Goal: Book appointment/travel/reservation

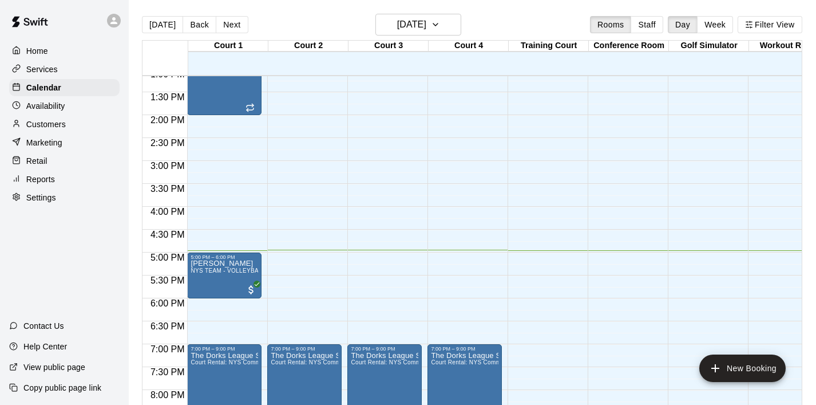
scroll to position [601, 0]
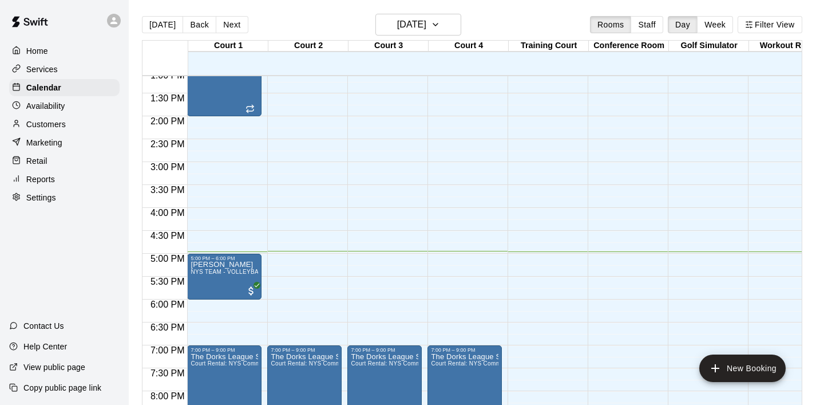
click at [331, 214] on div "12:00 AM – 8:00 AM Closed 7:00 PM – 9:00 PM The Dorks League Session # 2 Court …" at bounding box center [304, 24] width 74 height 1099
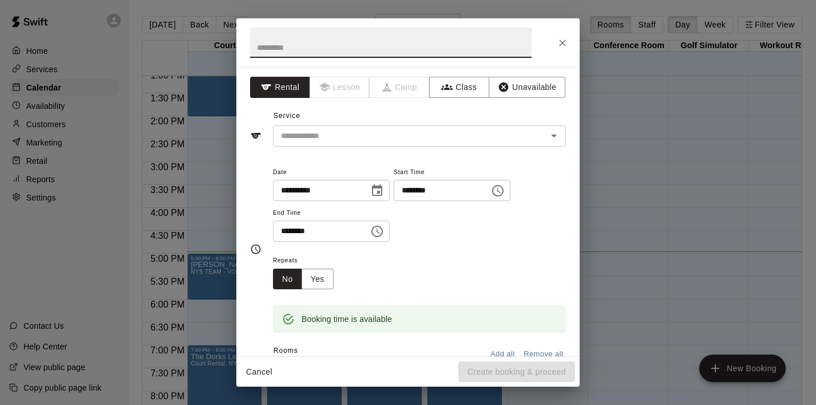
click at [384, 226] on icon "Choose time, selected time is 4:30 PM" at bounding box center [377, 231] width 14 height 14
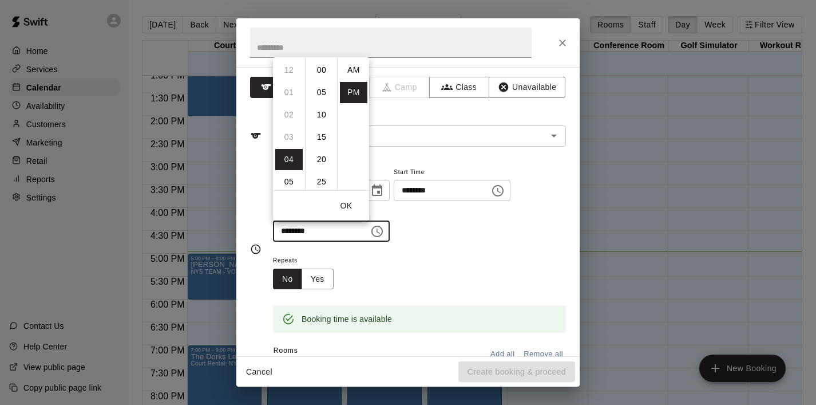
scroll to position [21, 0]
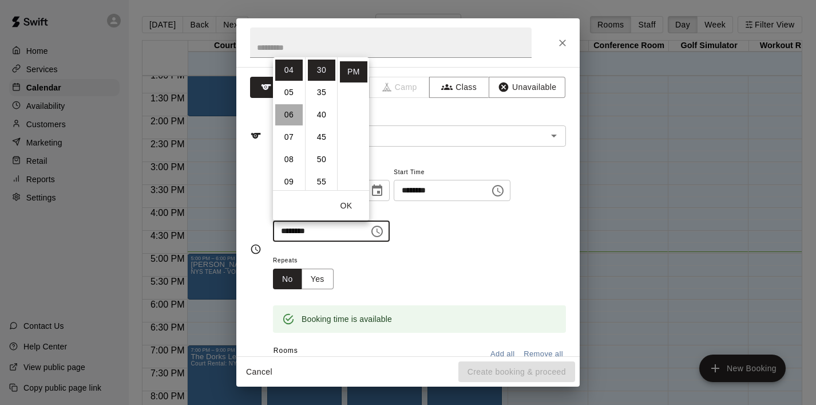
click at [288, 114] on li "06" at bounding box center [288, 114] width 27 height 21
click at [321, 69] on li "00" at bounding box center [321, 70] width 27 height 21
type input "********"
click at [355, 199] on button "OK" at bounding box center [346, 205] width 37 height 21
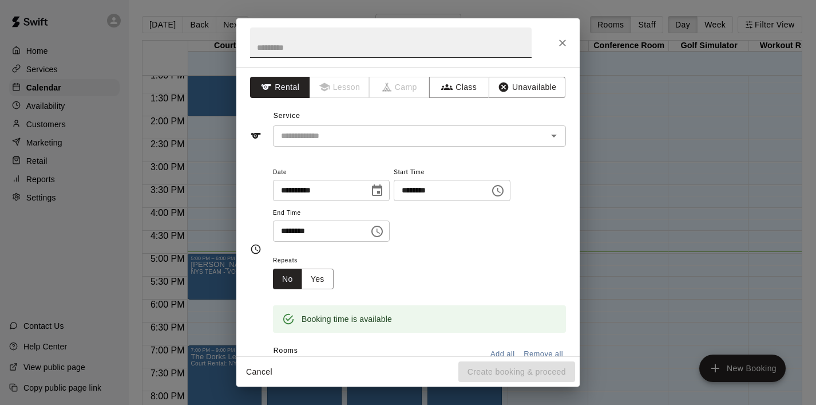
click at [306, 38] on input "text" at bounding box center [390, 42] width 281 height 30
type input "***"
click at [341, 135] on input "text" at bounding box center [402, 136] width 252 height 14
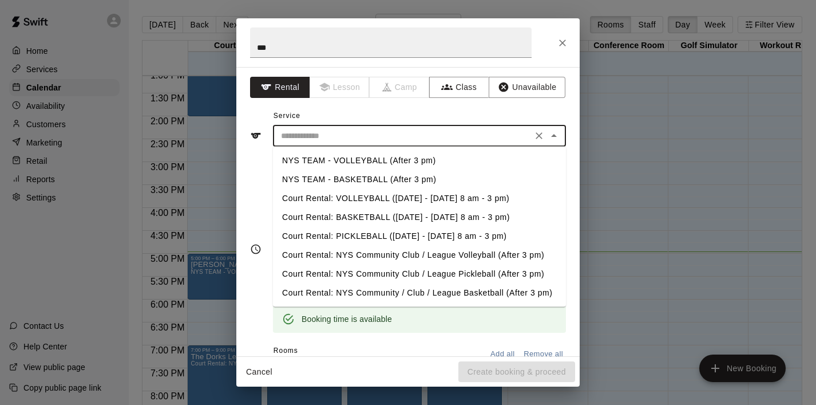
click at [362, 163] on li "NYS TEAM - VOLLEYBALL (After 3 pm)" at bounding box center [419, 160] width 293 height 19
type input "**********"
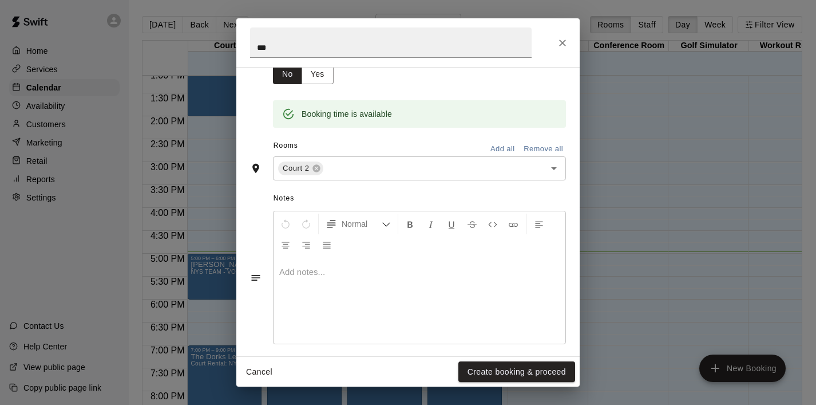
scroll to position [205, 0]
click at [497, 372] on button "Create booking & proceed" at bounding box center [516, 371] width 117 height 21
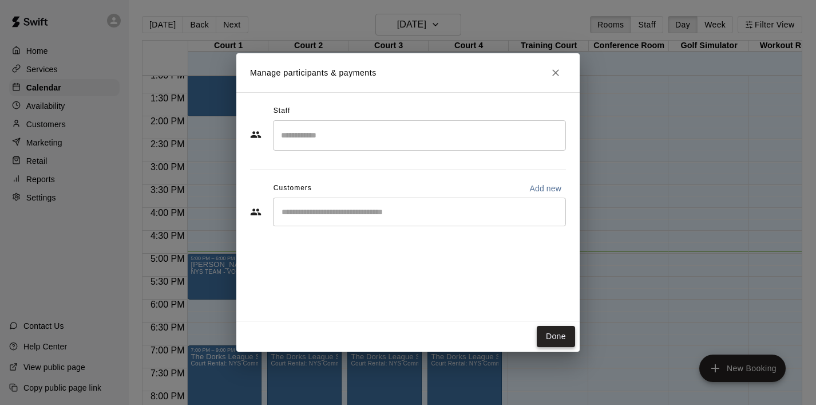
click at [547, 343] on button "Done" at bounding box center [556, 336] width 38 height 21
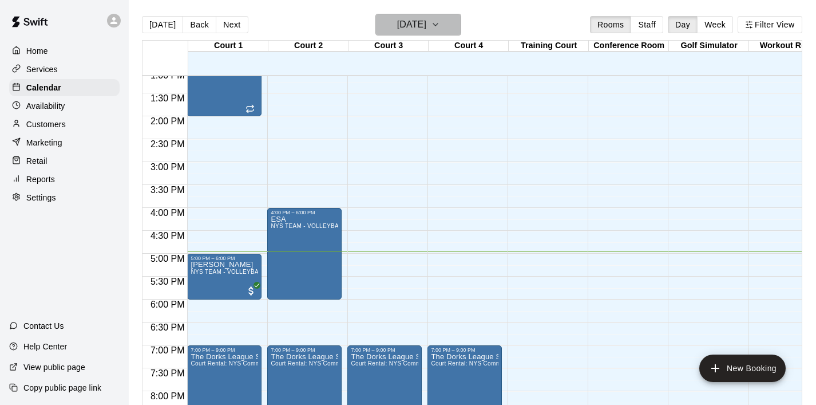
click at [440, 29] on icon "button" at bounding box center [435, 25] width 9 height 14
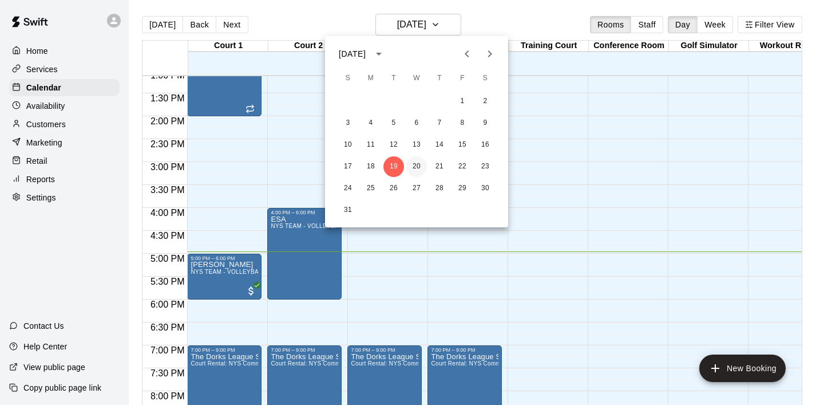
click at [417, 164] on button "20" at bounding box center [416, 166] width 21 height 21
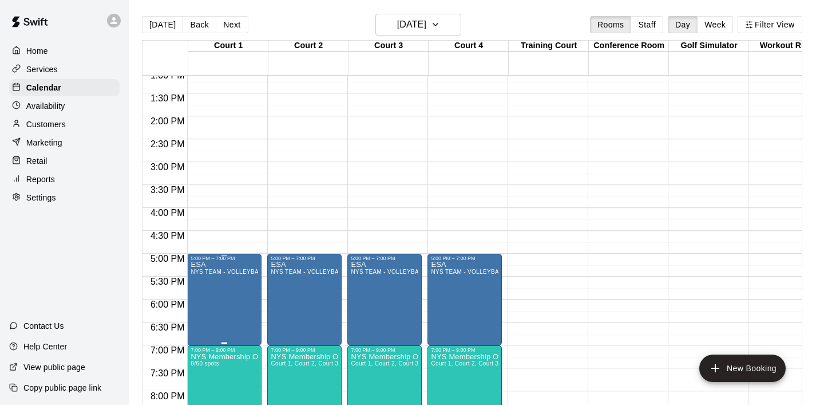
click at [290, 121] on div at bounding box center [408, 202] width 816 height 405
click at [205, 329] on icon "delete" at bounding box center [203, 328] width 8 height 10
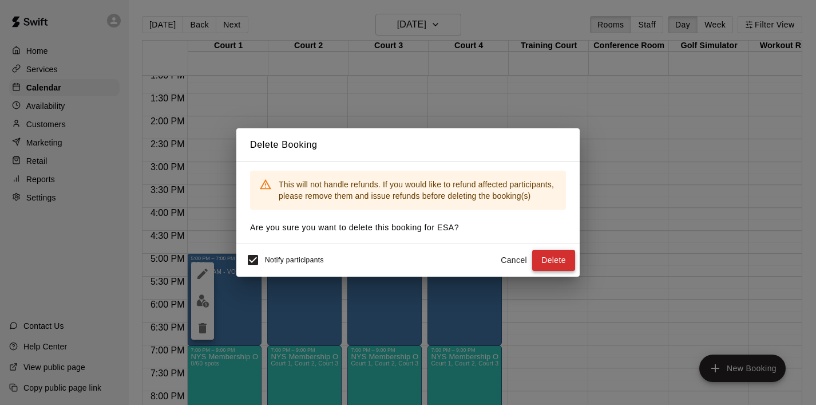
click at [541, 258] on button "Delete" at bounding box center [553, 259] width 43 height 21
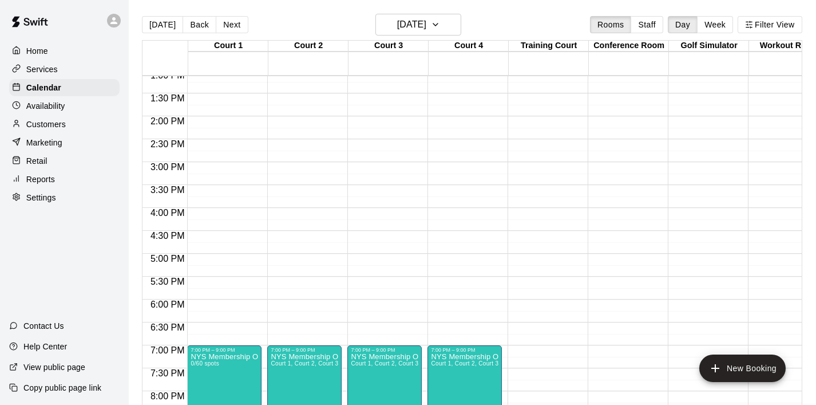
click at [202, 213] on div "12:00 AM – 8:00 AM Closed 7:00 PM – 9:00 PM NYS Membership Open Gym / Drop-Ins …" at bounding box center [224, 24] width 74 height 1099
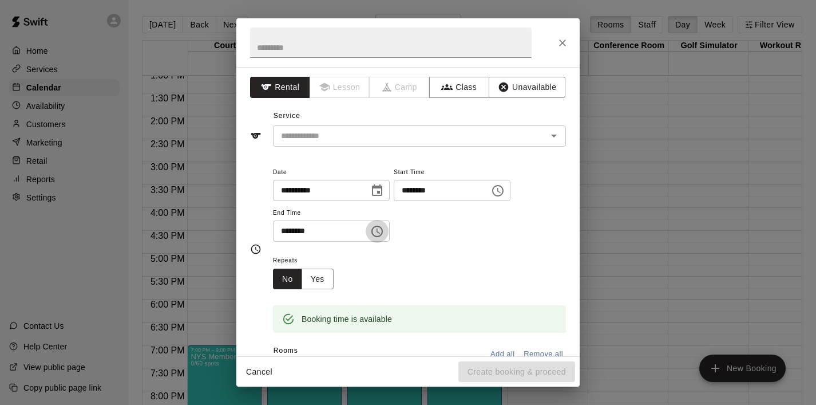
click at [379, 232] on icon "Choose time, selected time is 4:30 PM" at bounding box center [377, 231] width 14 height 14
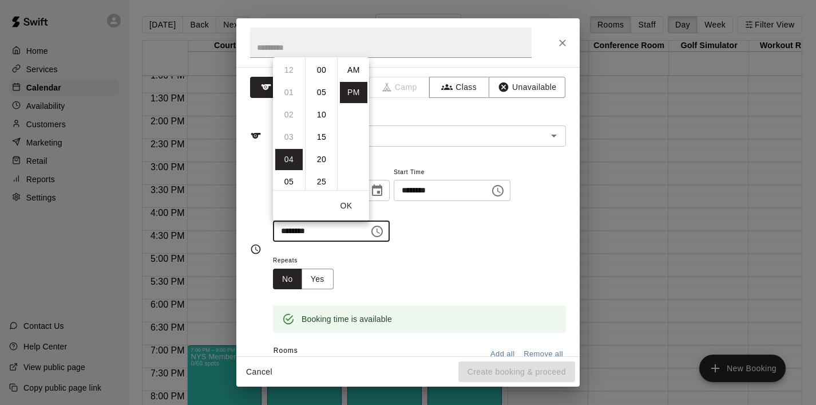
scroll to position [21, 0]
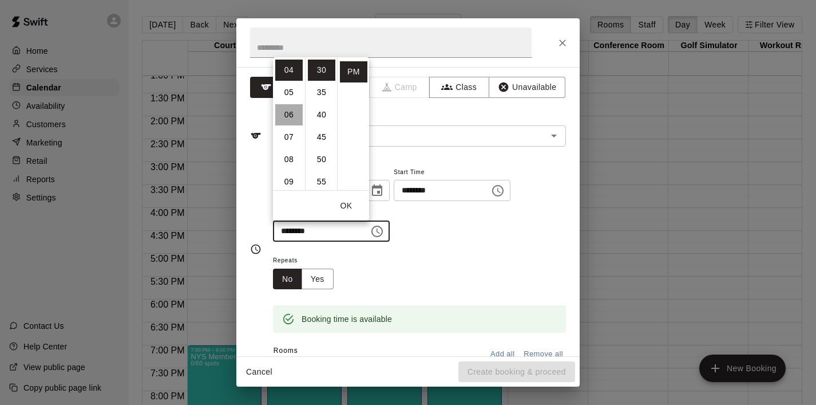
click at [292, 119] on li "06" at bounding box center [288, 114] width 27 height 21
click at [320, 70] on li "00" at bounding box center [321, 70] width 27 height 21
type input "********"
click at [347, 209] on button "OK" at bounding box center [346, 205] width 37 height 21
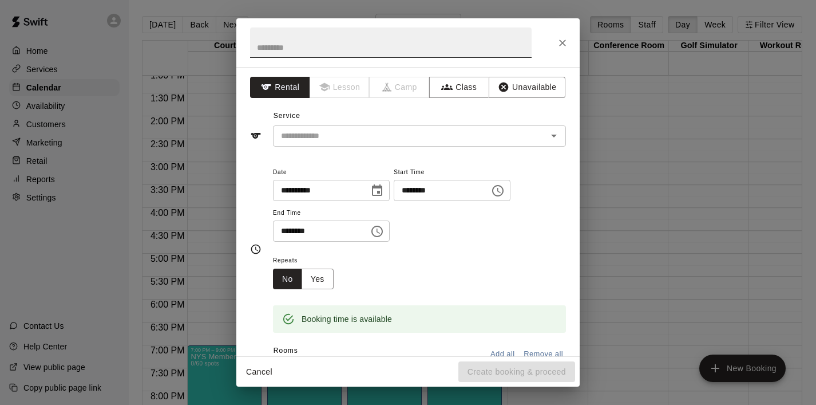
click at [298, 37] on input "text" at bounding box center [390, 42] width 281 height 30
type input "***"
click at [378, 232] on icon "Choose time, selected time is 6:00 PM" at bounding box center [377, 231] width 14 height 14
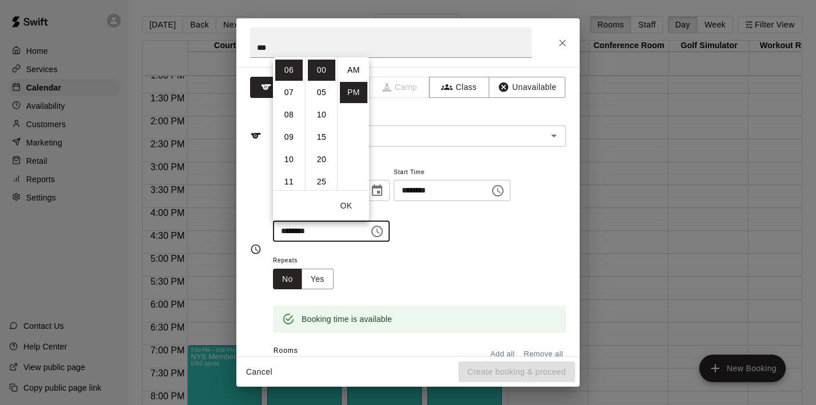
scroll to position [21, 0]
click at [280, 95] on li "07" at bounding box center [288, 92] width 27 height 21
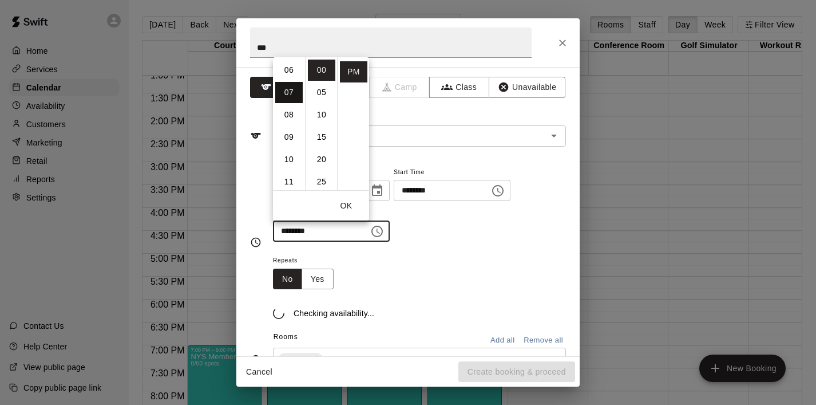
type input "********"
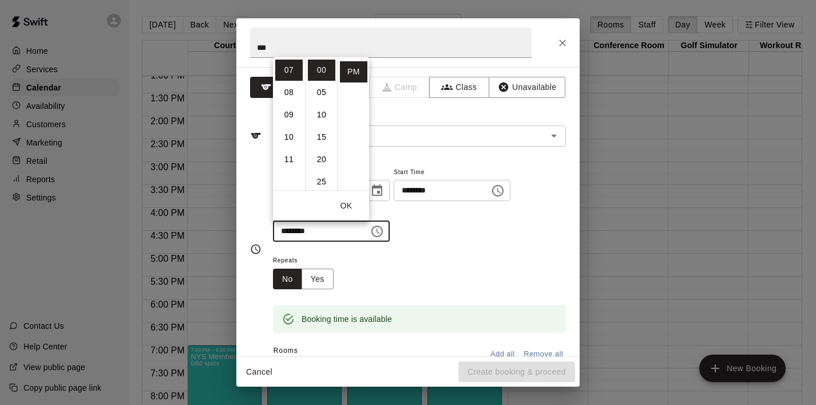
click at [351, 207] on button "OK" at bounding box center [346, 205] width 37 height 21
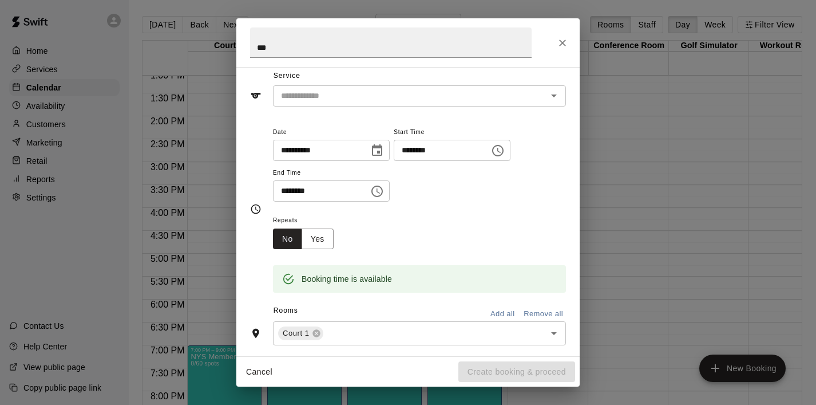
scroll to position [0, 0]
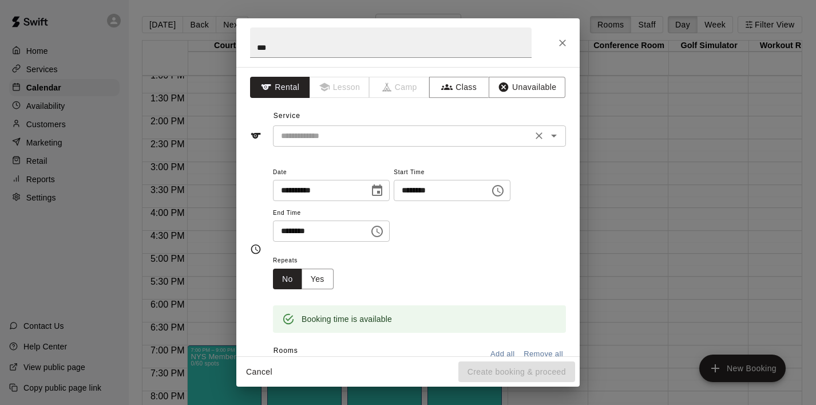
click at [418, 138] on input "text" at bounding box center [402, 136] width 252 height 14
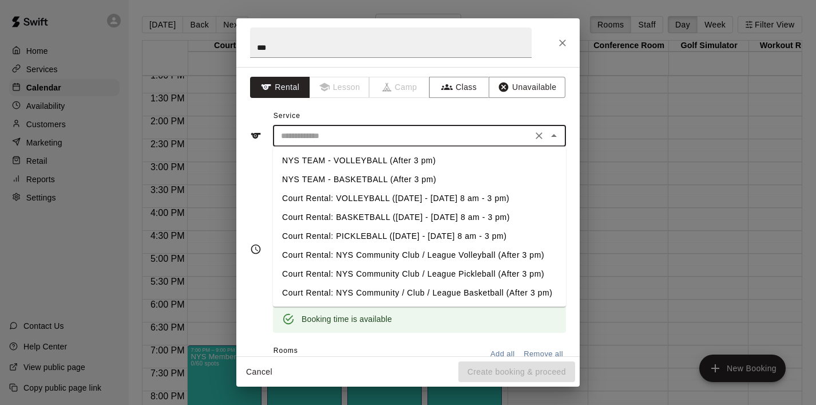
click at [407, 163] on li "NYS TEAM - VOLLEYBALL (After 3 pm)" at bounding box center [419, 160] width 293 height 19
type input "**********"
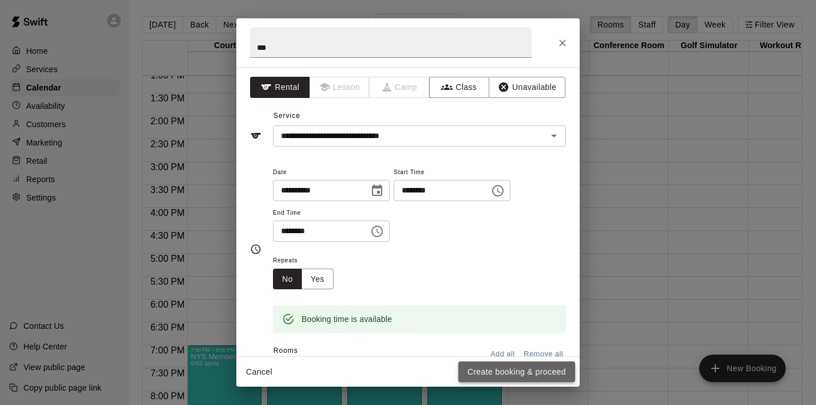
click at [485, 375] on button "Create booking & proceed" at bounding box center [516, 371] width 117 height 21
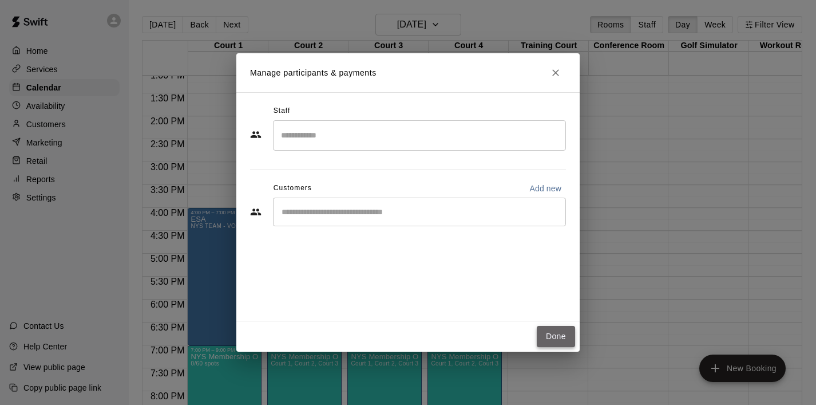
click at [556, 330] on button "Done" at bounding box center [556, 336] width 38 height 21
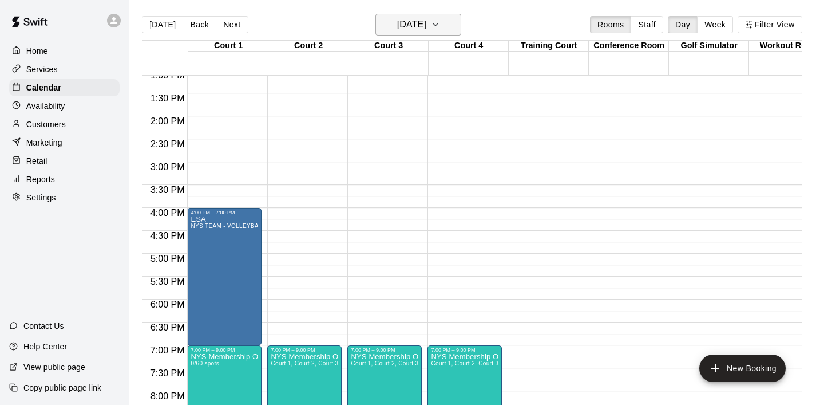
click at [440, 24] on icon "button" at bounding box center [435, 25] width 9 height 14
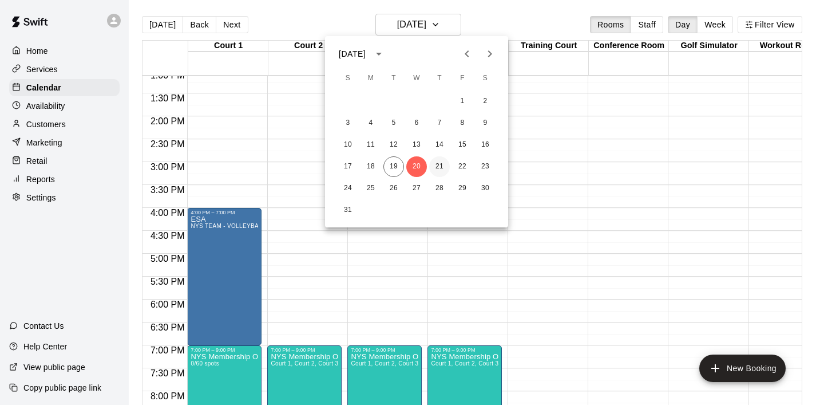
click at [441, 169] on button "21" at bounding box center [439, 166] width 21 height 21
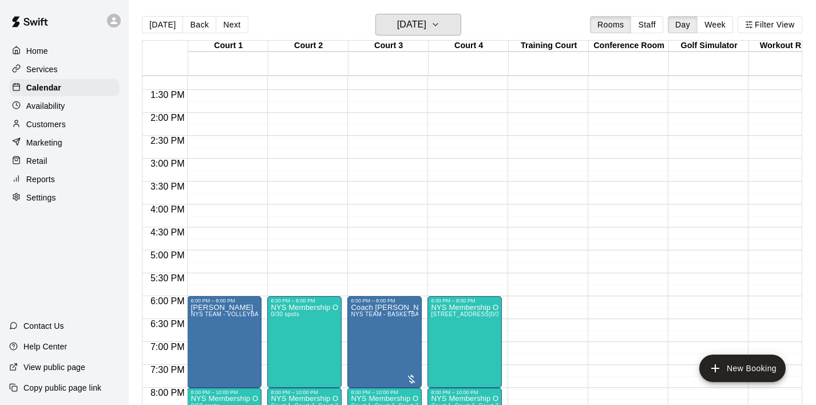
scroll to position [601, 0]
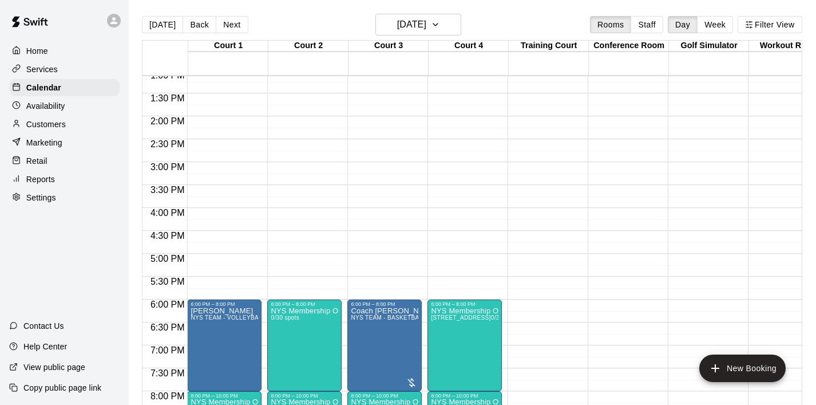
click at [312, 208] on div "12:00 AM – 8:00 AM Closed 6:00 PM – 8:00 PM NYS Membership Open Gym / Drop-Ins …" at bounding box center [304, 24] width 74 height 1099
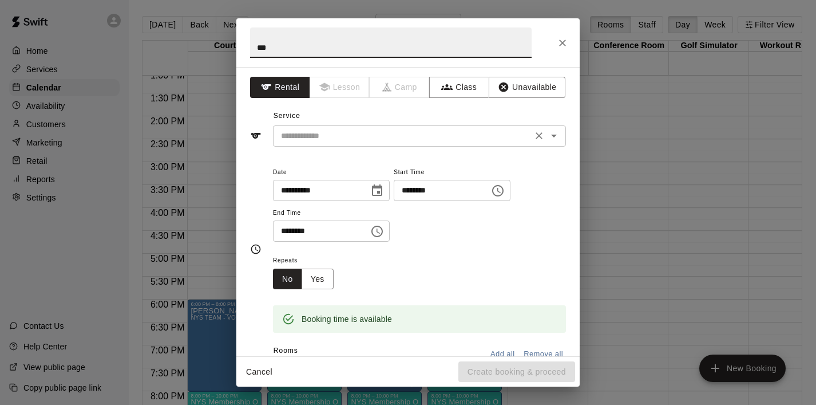
type input "***"
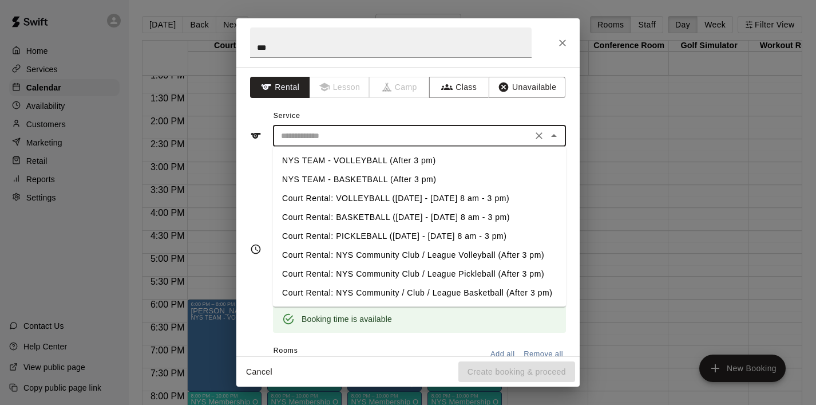
click at [385, 130] on input "text" at bounding box center [402, 136] width 252 height 14
click at [382, 159] on li "NYS TEAM - VOLLEYBALL (After 3 pm)" at bounding box center [419, 160] width 293 height 19
type input "**********"
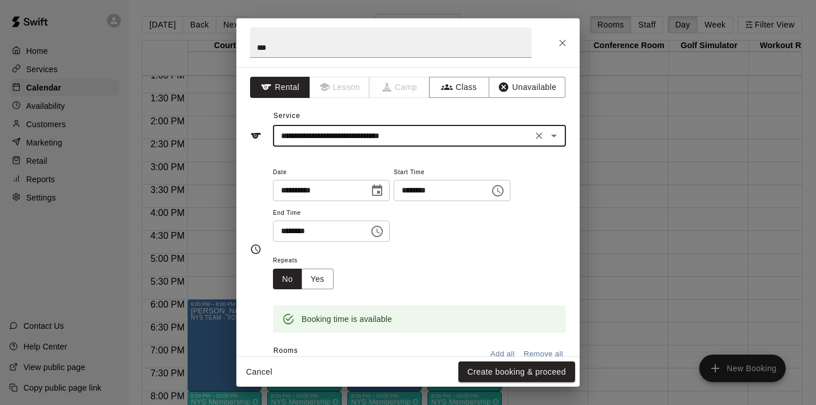
click at [376, 231] on icon "Choose time, selected time is 4:30 PM" at bounding box center [377, 231] width 14 height 14
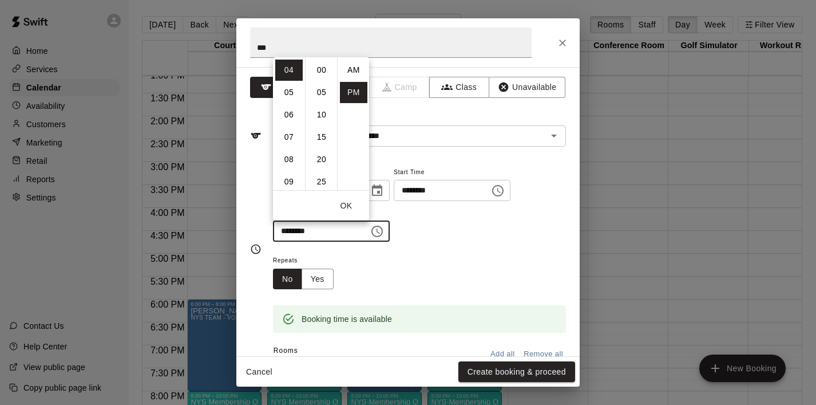
scroll to position [21, 0]
click at [290, 119] on li "06" at bounding box center [288, 114] width 27 height 21
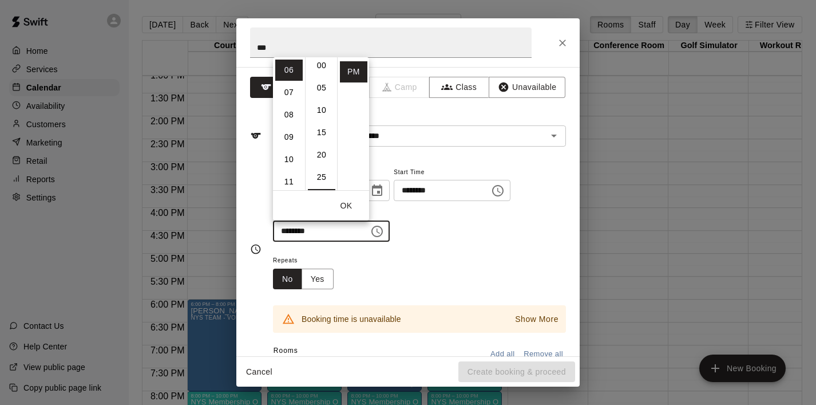
scroll to position [0, 0]
click at [320, 67] on li "00" at bounding box center [321, 70] width 27 height 21
type input "********"
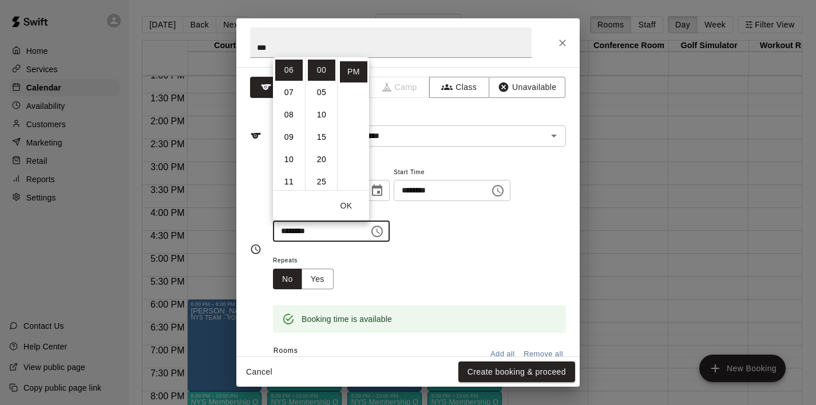
click at [349, 204] on button "OK" at bounding box center [346, 205] width 37 height 21
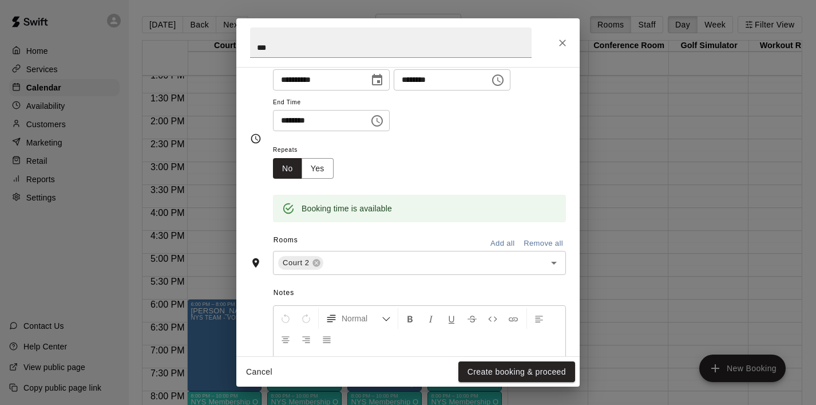
scroll to position [214, 0]
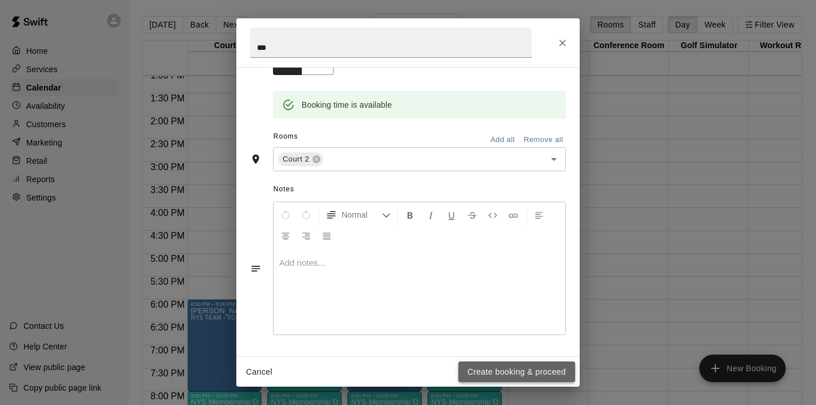
click at [504, 366] on button "Create booking & proceed" at bounding box center [516, 371] width 117 height 21
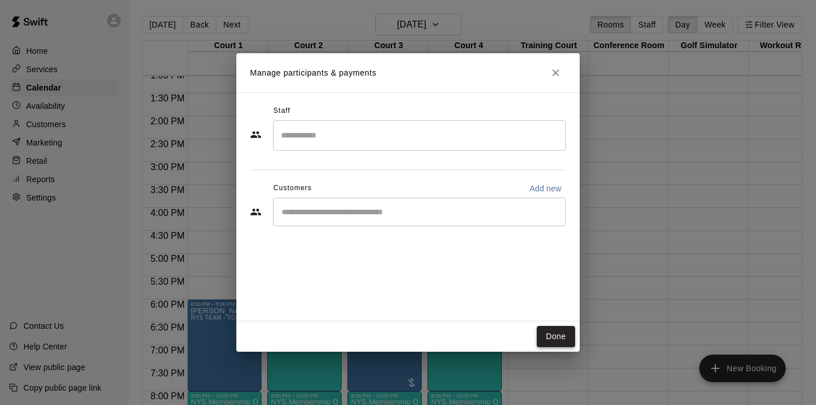
click at [550, 338] on button "Done" at bounding box center [556, 336] width 38 height 21
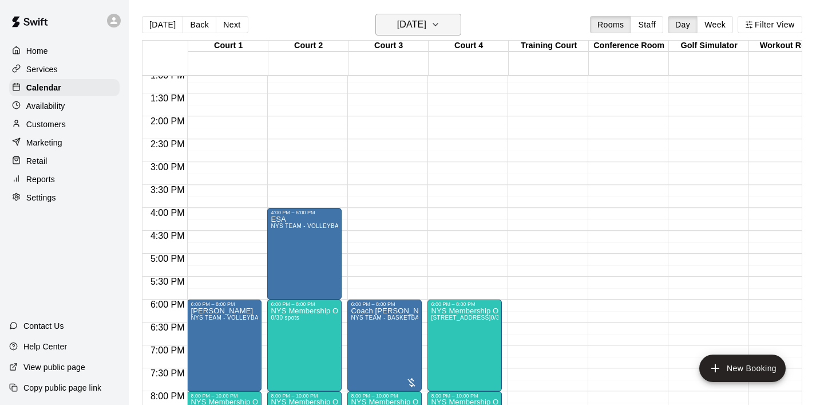
click at [440, 23] on icon "button" at bounding box center [435, 25] width 9 height 14
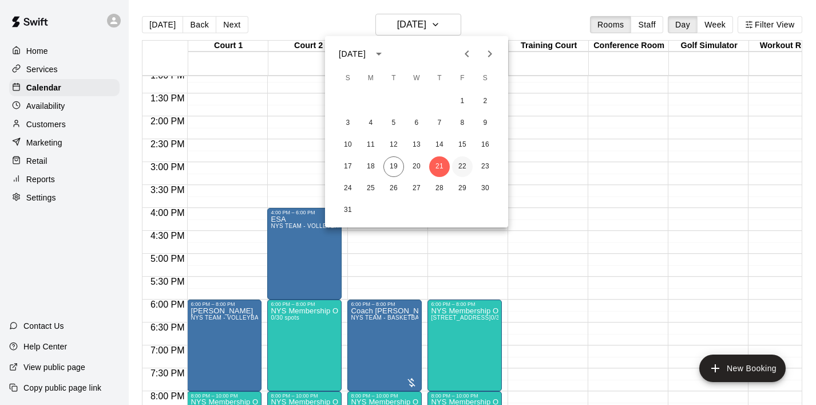
click at [464, 162] on button "22" at bounding box center [462, 166] width 21 height 21
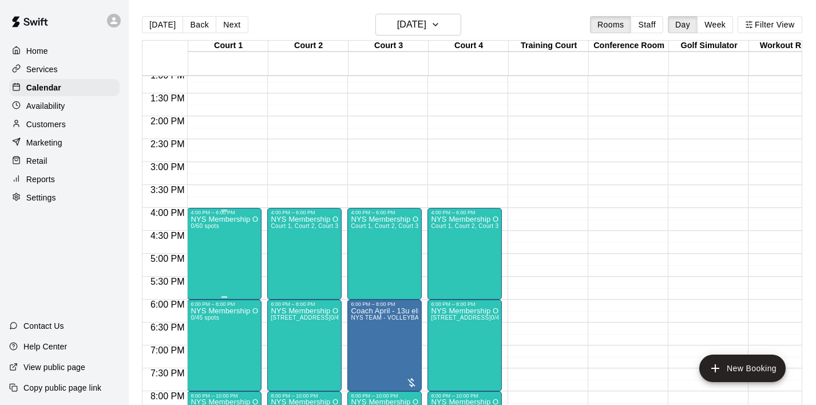
click at [202, 275] on icon "delete" at bounding box center [203, 282] width 14 height 14
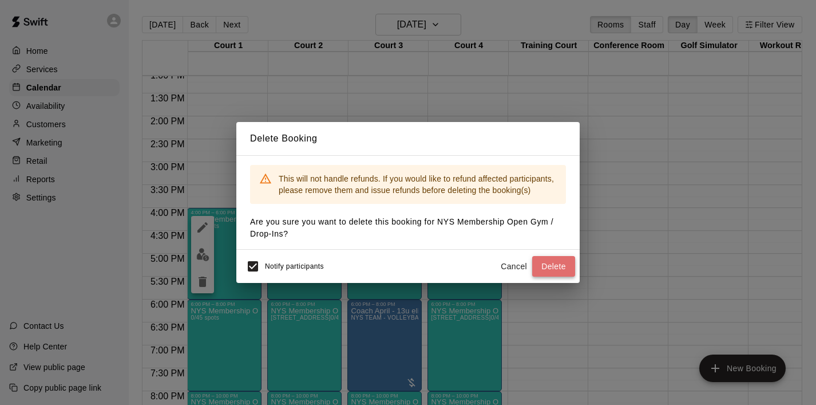
click at [555, 266] on button "Delete" at bounding box center [553, 266] width 43 height 21
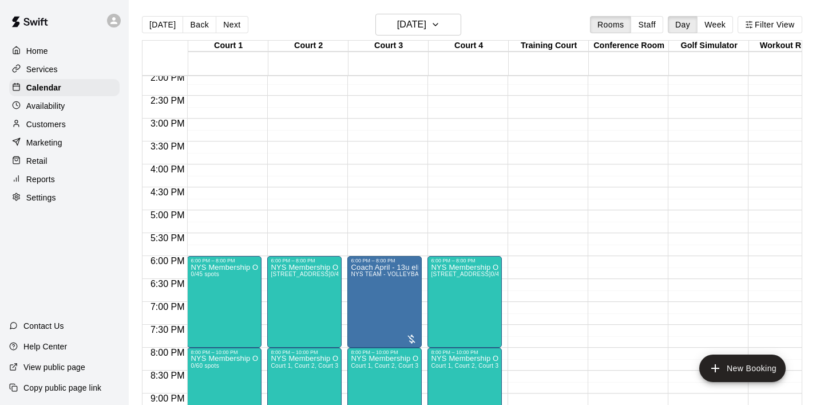
scroll to position [664, 0]
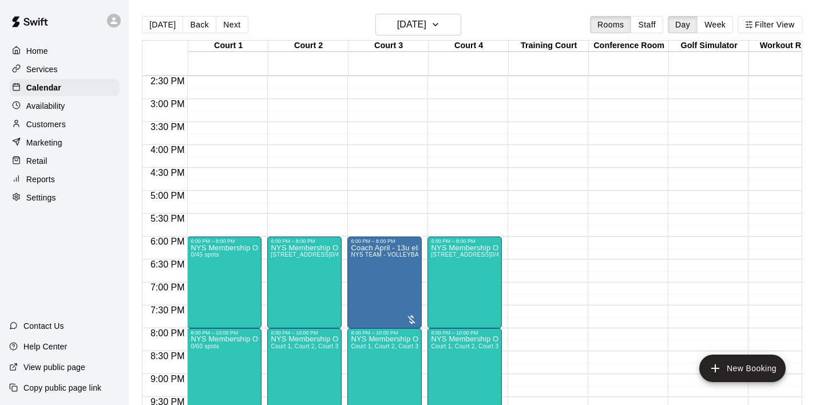
click at [206, 313] on icon "delete" at bounding box center [203, 311] width 14 height 14
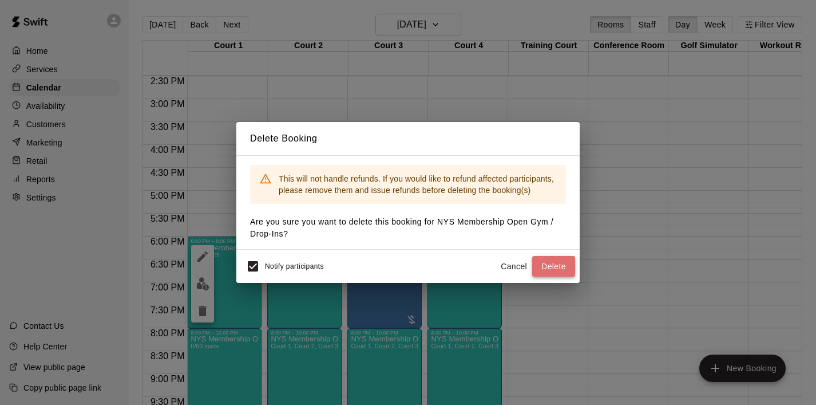
click at [544, 264] on button "Delete" at bounding box center [553, 266] width 43 height 21
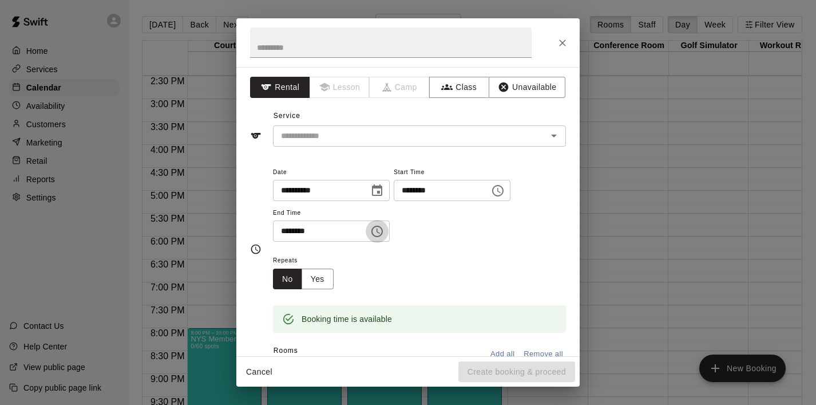
click at [378, 227] on icon "Choose time, selected time is 5:30 PM" at bounding box center [377, 231] width 14 height 14
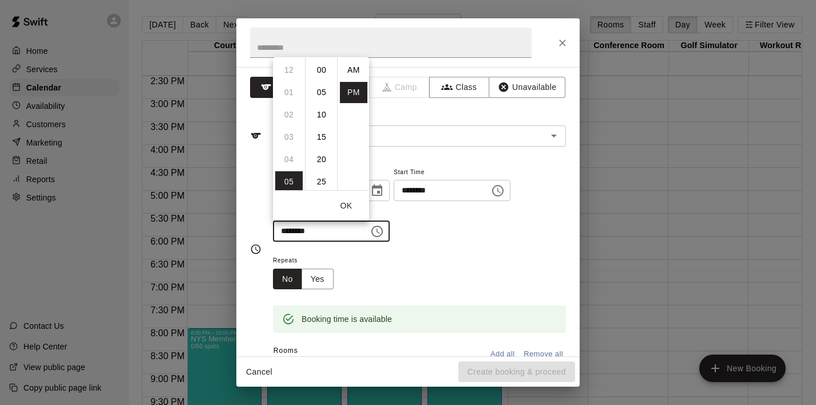
scroll to position [21, 0]
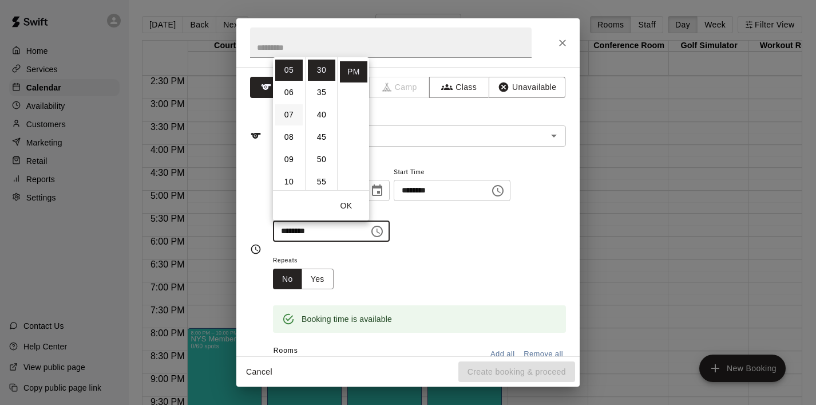
click at [293, 121] on li "07" at bounding box center [288, 114] width 27 height 21
click at [324, 69] on li "00" at bounding box center [321, 70] width 27 height 21
type input "********"
click at [348, 205] on button "OK" at bounding box center [346, 205] width 37 height 21
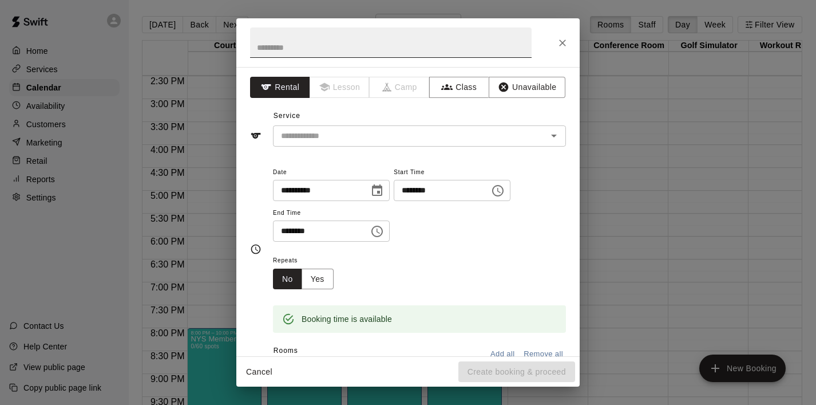
click at [300, 49] on input "text" at bounding box center [390, 42] width 281 height 30
type input "***"
click at [396, 142] on input "text" at bounding box center [402, 136] width 252 height 14
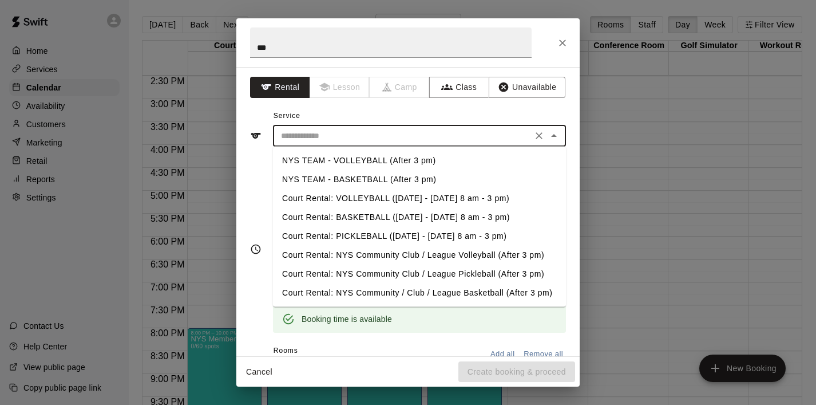
click at [399, 158] on li "NYS TEAM - VOLLEYBALL (After 3 pm)" at bounding box center [419, 160] width 293 height 19
type input "**********"
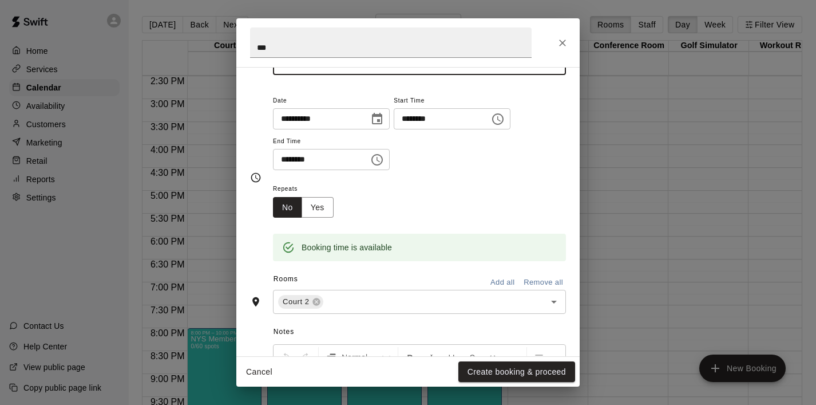
scroll to position [69, 0]
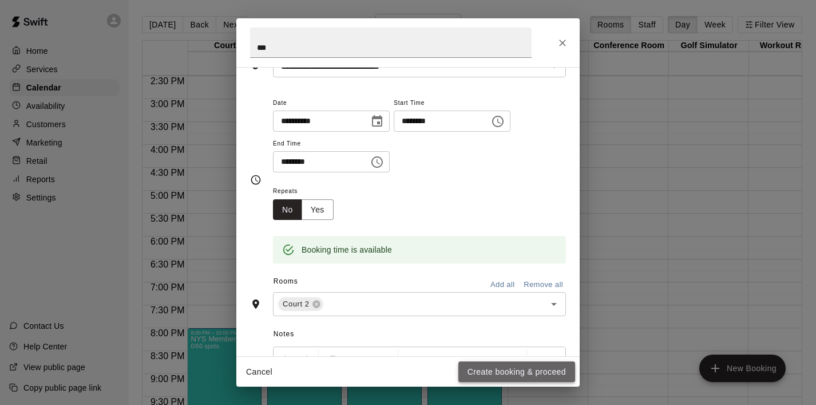
click at [521, 367] on button "Create booking & proceed" at bounding box center [516, 371] width 117 height 21
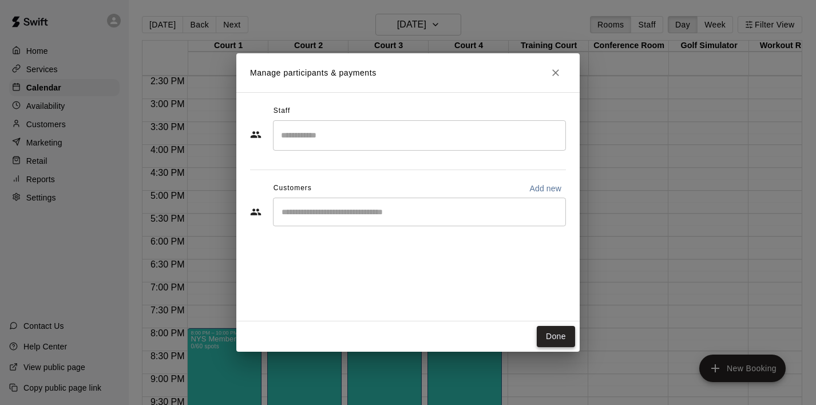
click at [556, 334] on button "Done" at bounding box center [556, 336] width 38 height 21
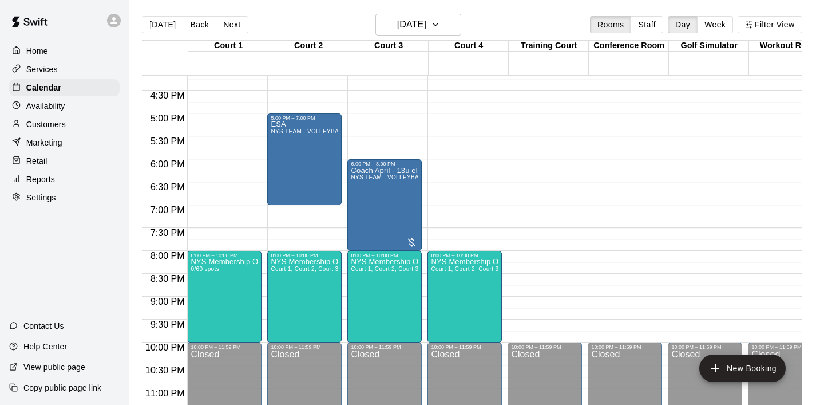
scroll to position [758, 0]
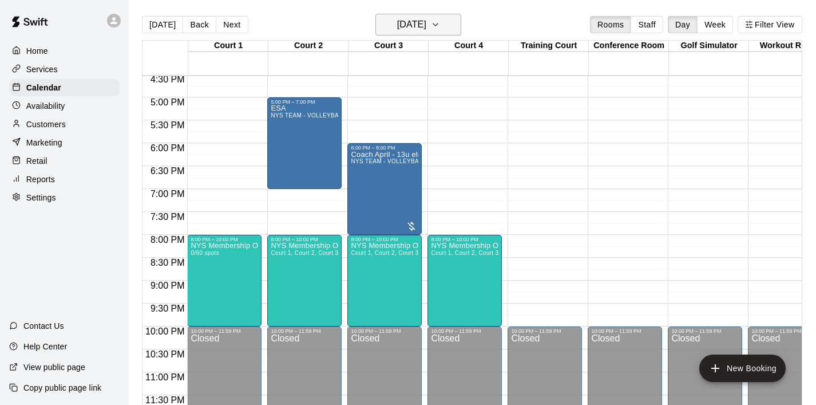
click at [440, 24] on icon "button" at bounding box center [435, 25] width 9 height 14
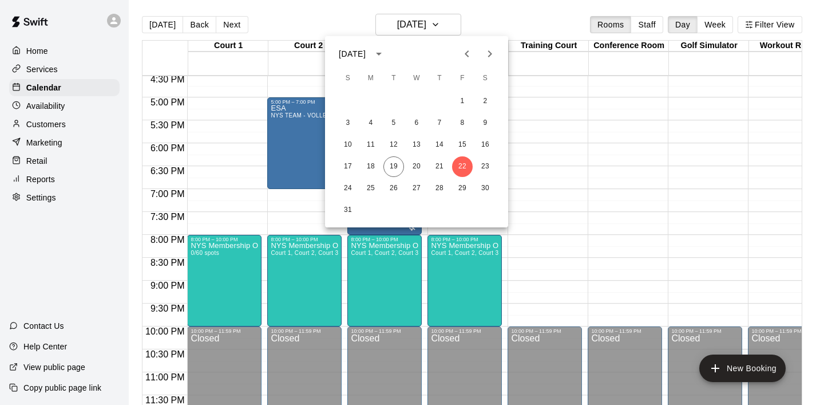
click at [565, 86] on div at bounding box center [408, 202] width 816 height 405
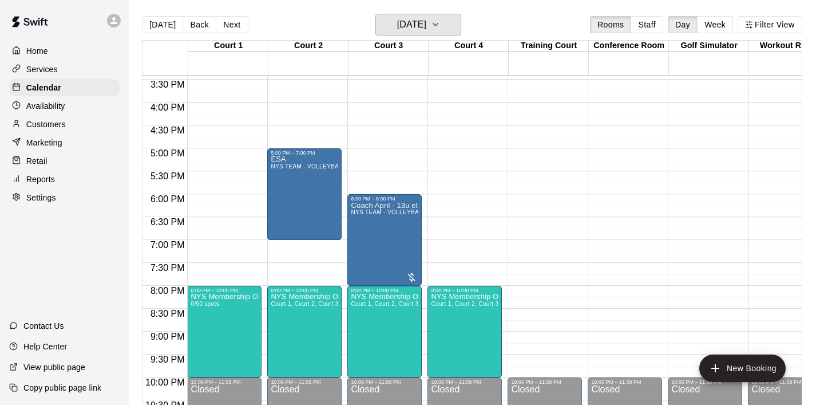
scroll to position [712, 0]
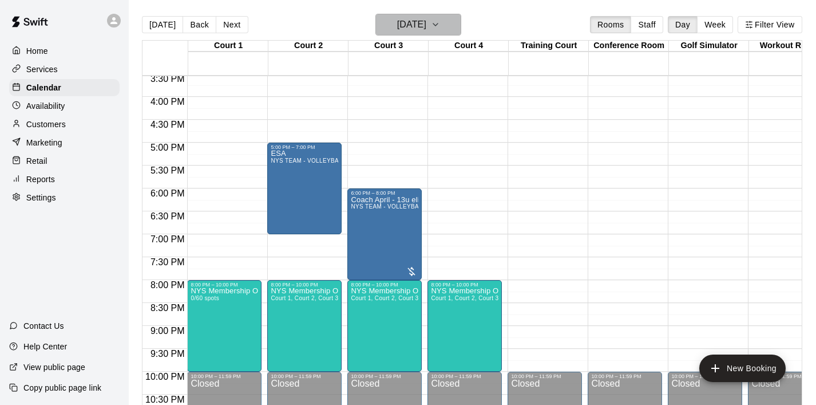
click at [440, 20] on icon "button" at bounding box center [435, 25] width 9 height 14
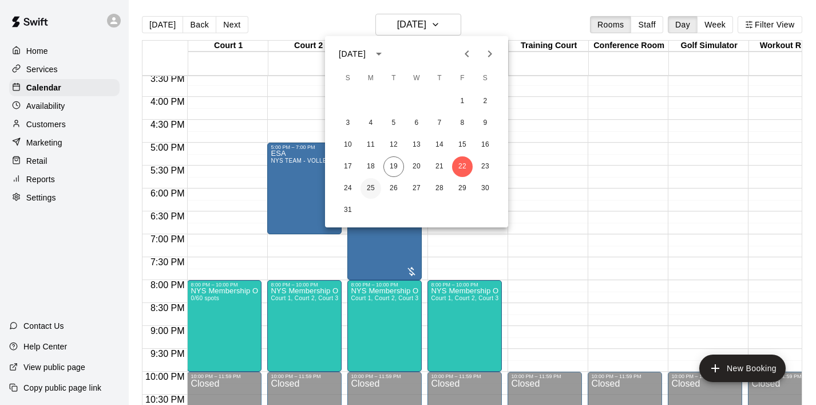
click at [372, 185] on button "25" at bounding box center [370, 188] width 21 height 21
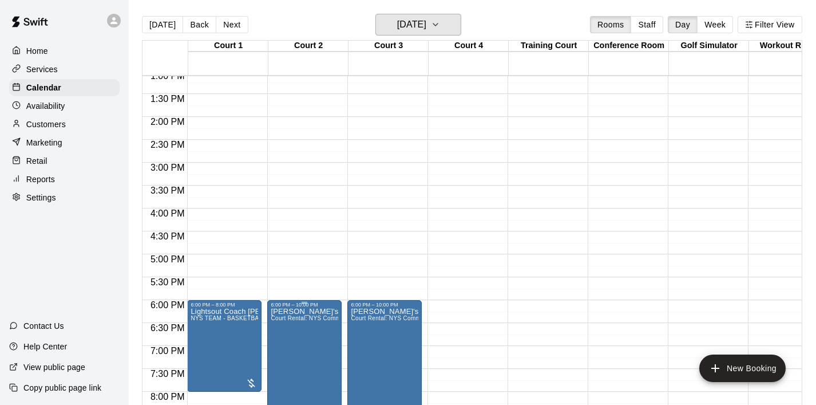
scroll to position [580, 0]
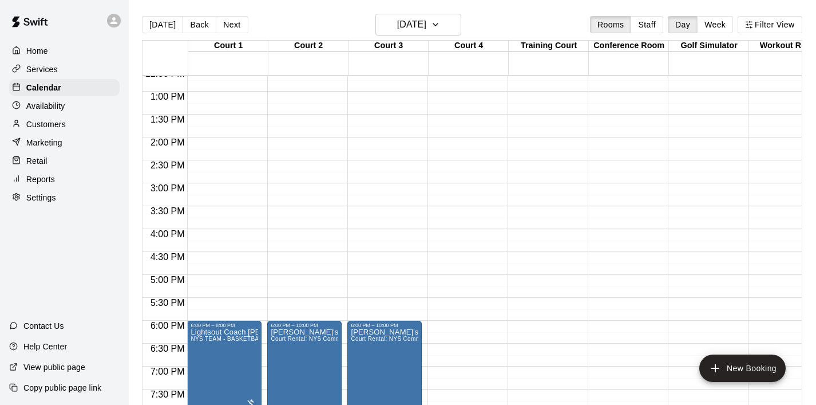
click at [215, 234] on div "12:00 AM – 8:00 AM Closed 6:00 PM – 8:00 PM Lightsout Coach [PERSON_NAME] TEAM …" at bounding box center [224, 46] width 74 height 1099
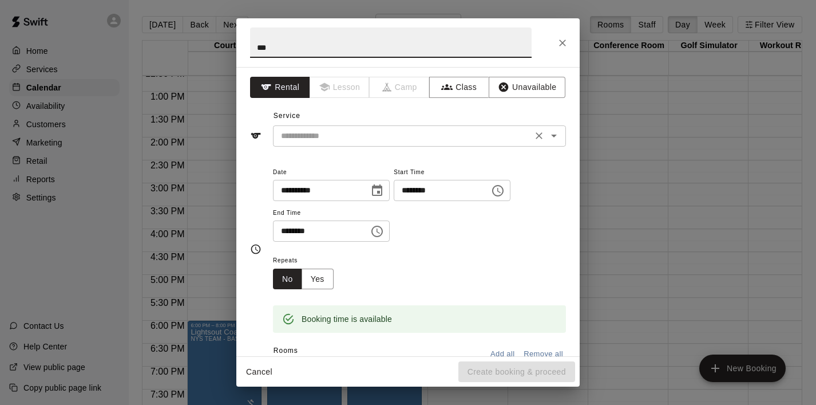
type input "***"
click at [395, 129] on input "text" at bounding box center [402, 136] width 252 height 14
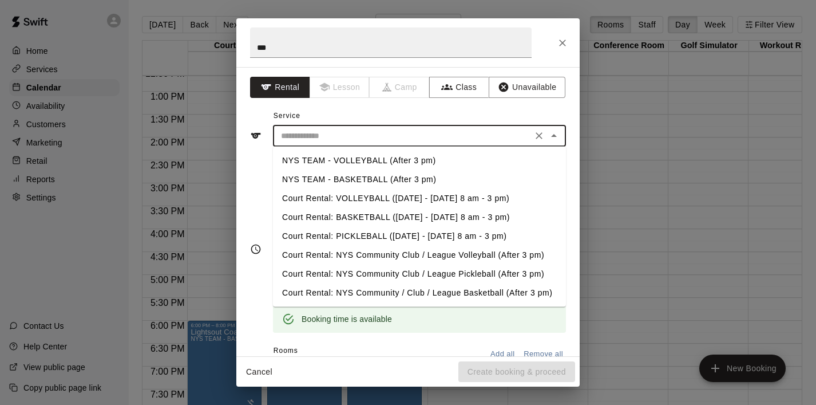
click at [387, 161] on li "NYS TEAM - VOLLEYBALL (After 3 pm)" at bounding box center [419, 160] width 293 height 19
type input "**********"
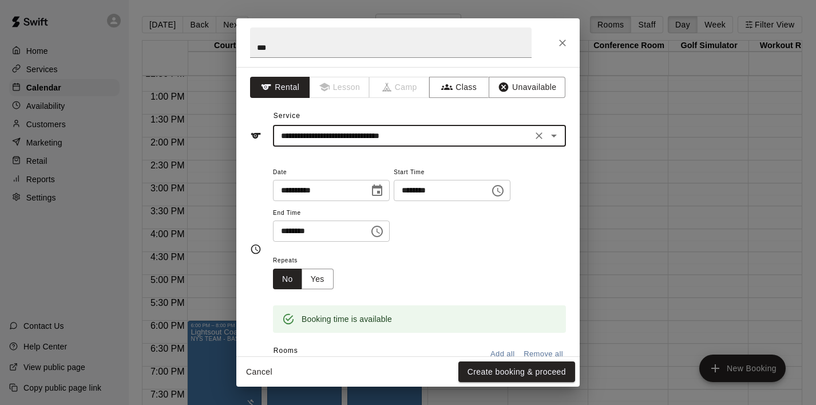
click at [380, 231] on icon "Choose time, selected time is 4:30 PM" at bounding box center [377, 230] width 3 height 5
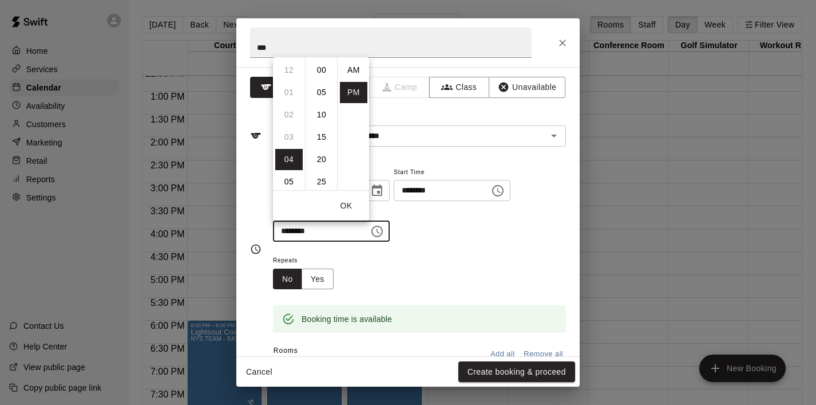
scroll to position [21, 0]
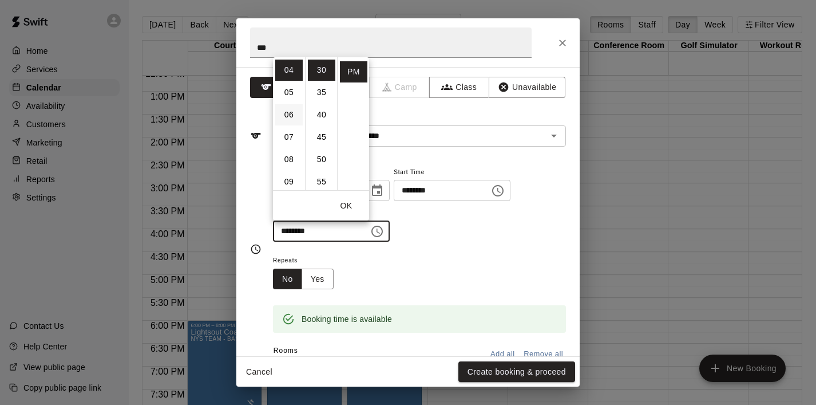
click at [289, 113] on li "06" at bounding box center [288, 114] width 27 height 21
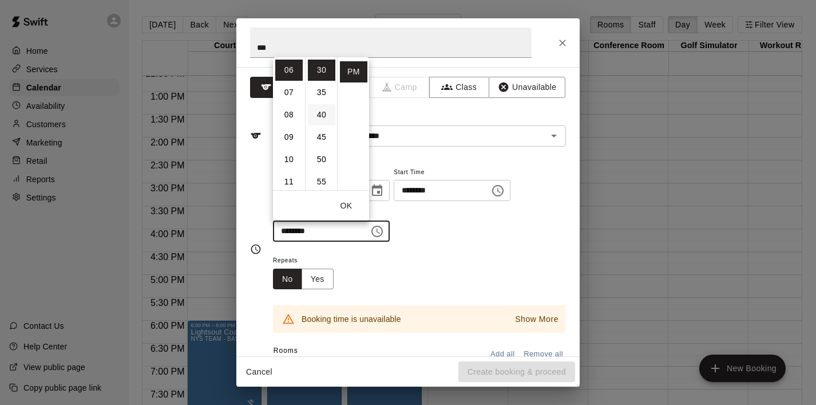
scroll to position [0, 0]
click at [322, 68] on li "00" at bounding box center [321, 70] width 27 height 21
type input "********"
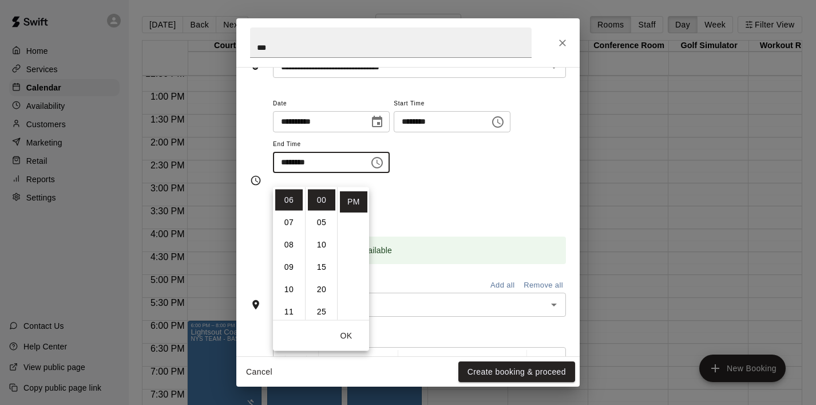
scroll to position [74, 0]
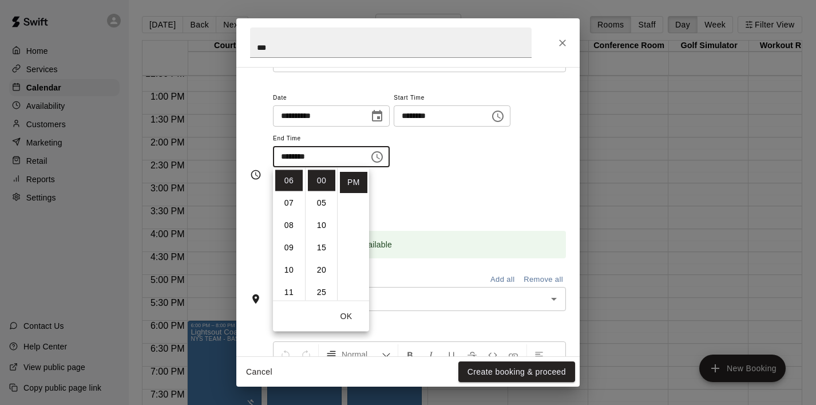
click at [497, 179] on div "Repeats No Yes" at bounding box center [419, 197] width 293 height 36
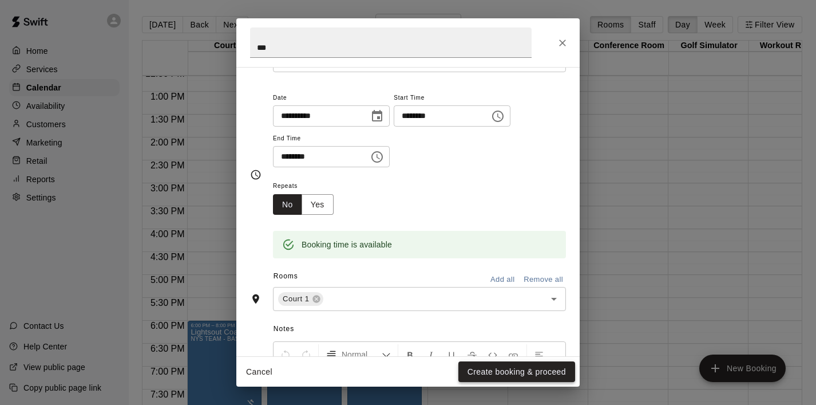
click at [519, 377] on button "Create booking & proceed" at bounding box center [516, 371] width 117 height 21
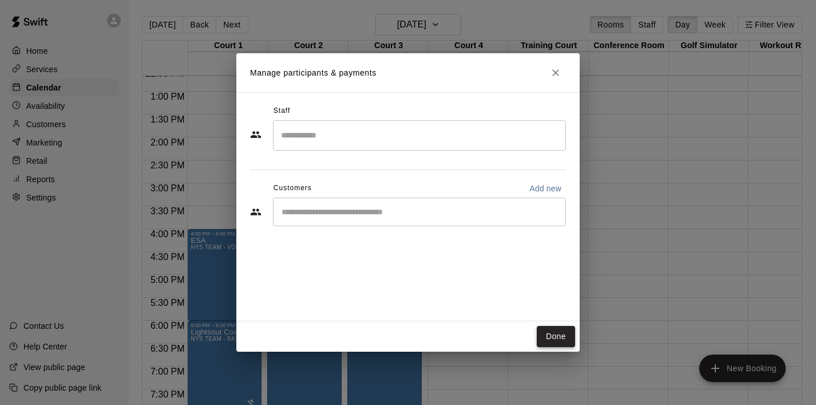
click at [554, 335] on button "Done" at bounding box center [556, 336] width 38 height 21
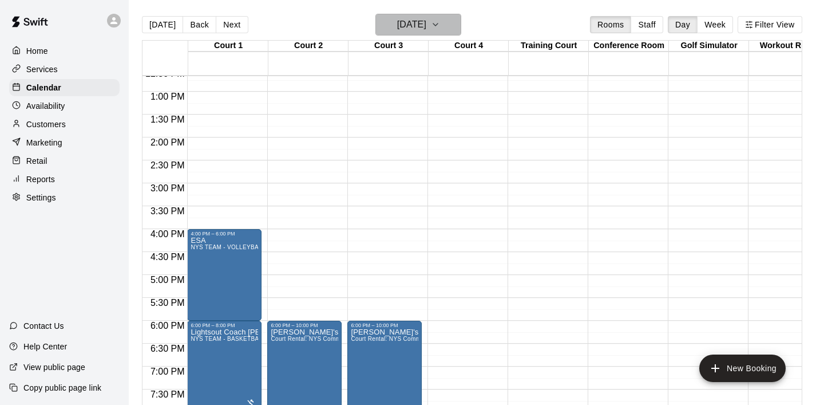
click at [440, 27] on icon "button" at bounding box center [435, 25] width 9 height 14
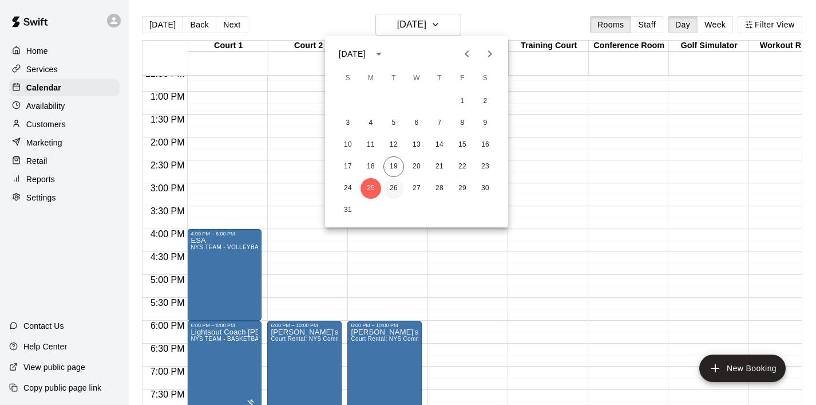
click at [391, 190] on button "26" at bounding box center [393, 188] width 21 height 21
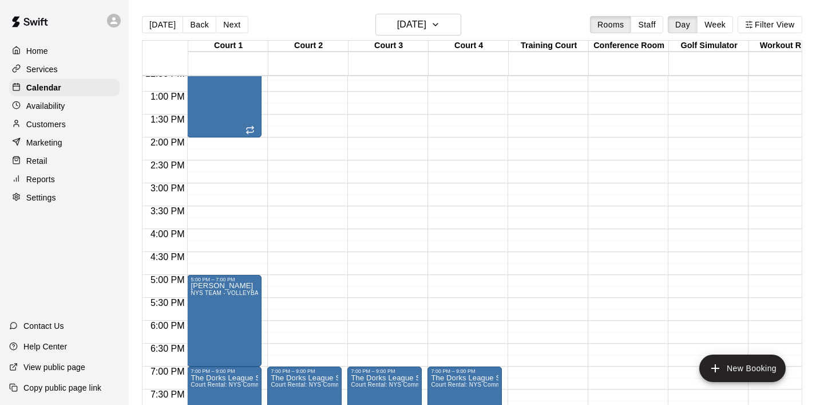
click at [312, 236] on div "12:00 AM – 8:00 AM Closed 7:00 PM – 9:00 PM The Dorks League Session # 2 Court …" at bounding box center [304, 46] width 74 height 1099
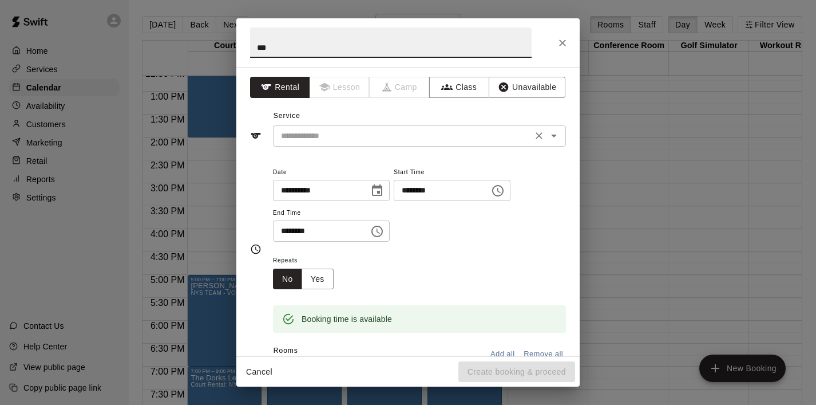
type input "***"
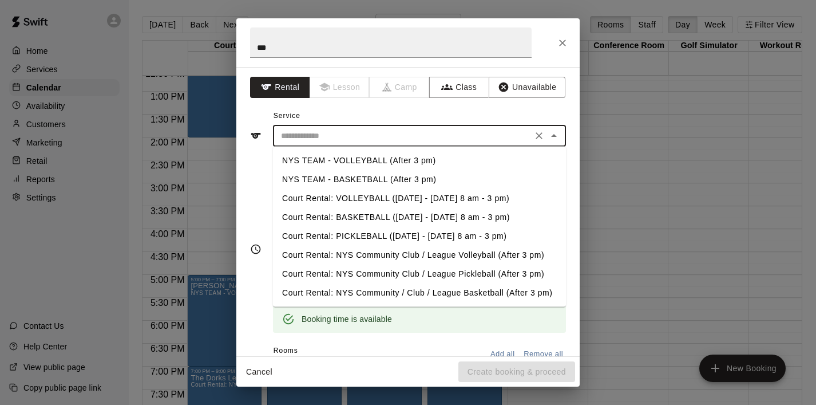
click at [333, 132] on input "text" at bounding box center [402, 136] width 252 height 14
click at [359, 160] on li "NYS TEAM - VOLLEYBALL (After 3 pm)" at bounding box center [419, 160] width 293 height 19
type input "**********"
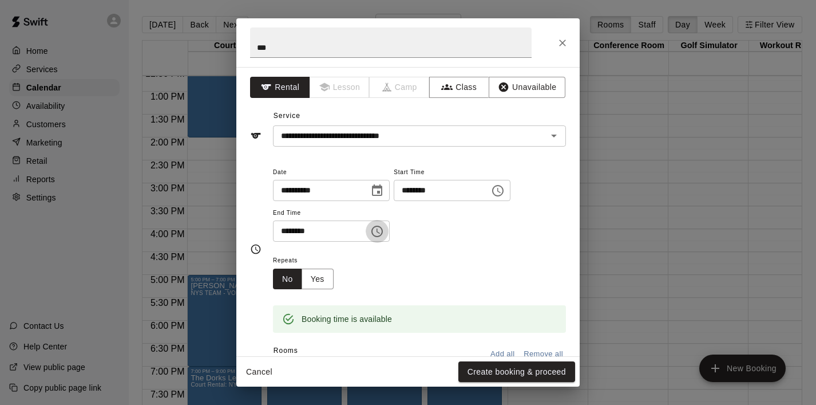
click at [384, 228] on icon "Choose time, selected time is 4:30 PM" at bounding box center [377, 231] width 14 height 14
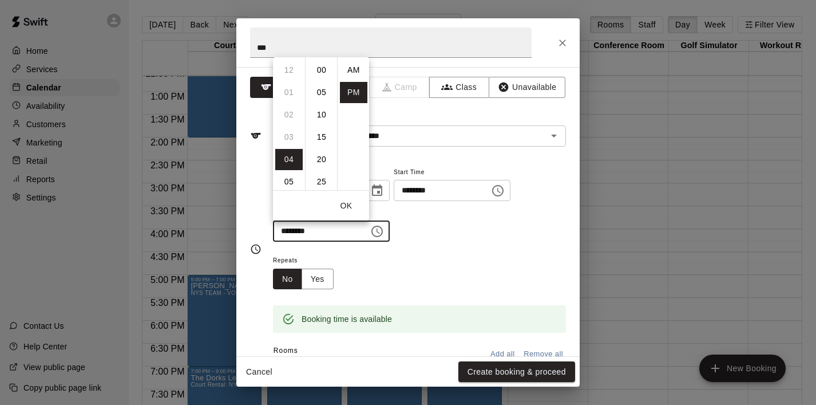
scroll to position [21, 0]
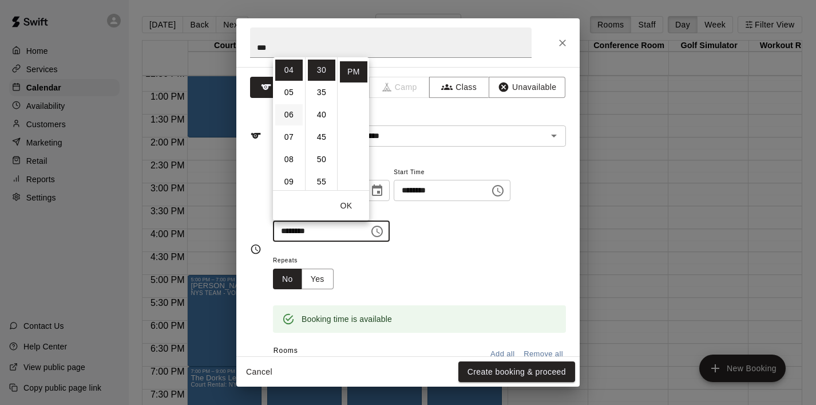
click at [287, 114] on li "06" at bounding box center [288, 114] width 27 height 21
click at [319, 69] on li "00" at bounding box center [321, 70] width 27 height 21
type input "********"
click at [483, 374] on button "Create booking & proceed" at bounding box center [516, 371] width 117 height 21
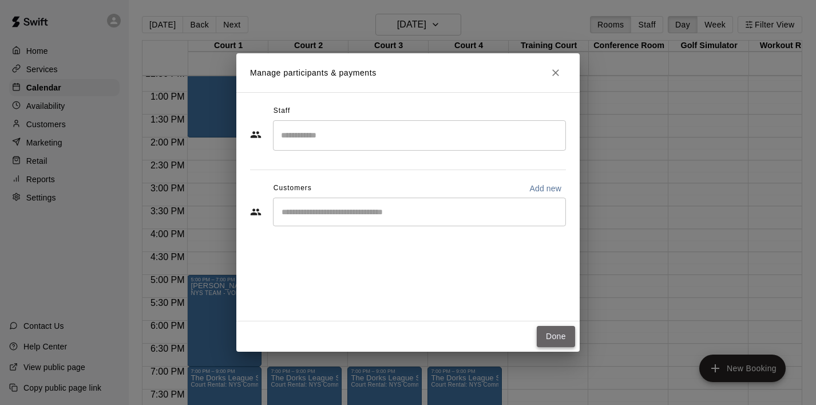
click at [558, 330] on button "Done" at bounding box center [556, 336] width 38 height 21
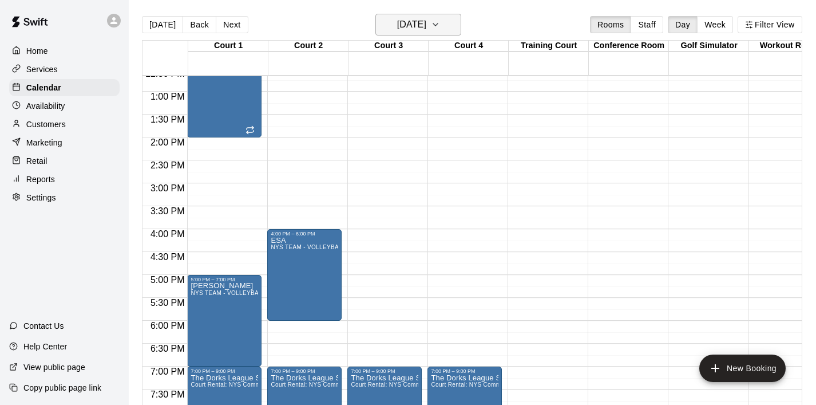
click at [440, 21] on icon "button" at bounding box center [435, 25] width 9 height 14
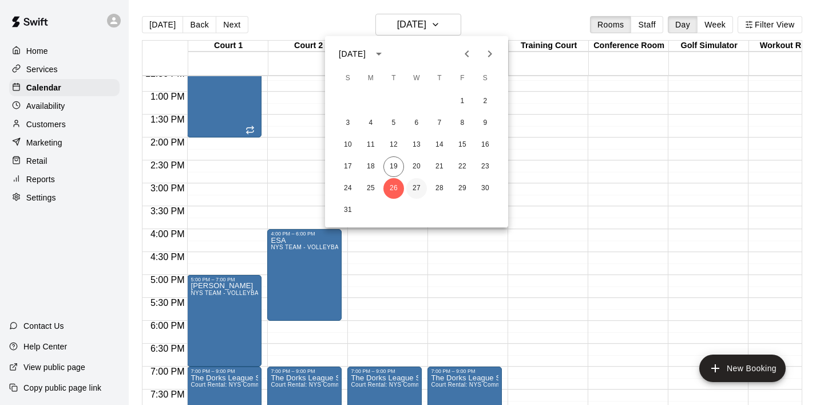
click at [411, 187] on button "27" at bounding box center [416, 188] width 21 height 21
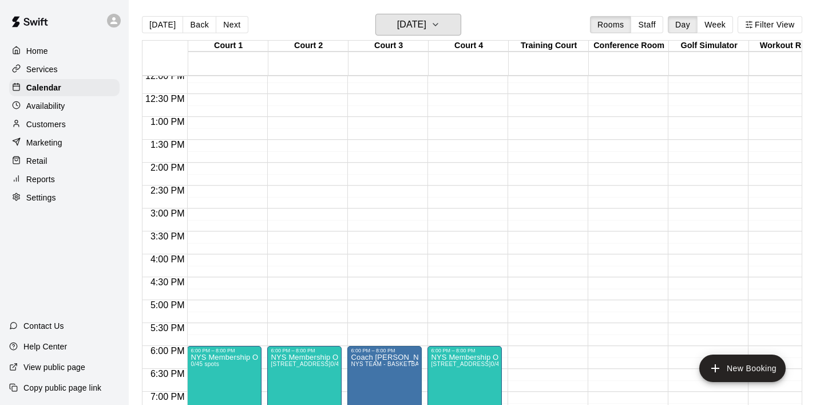
scroll to position [560, 0]
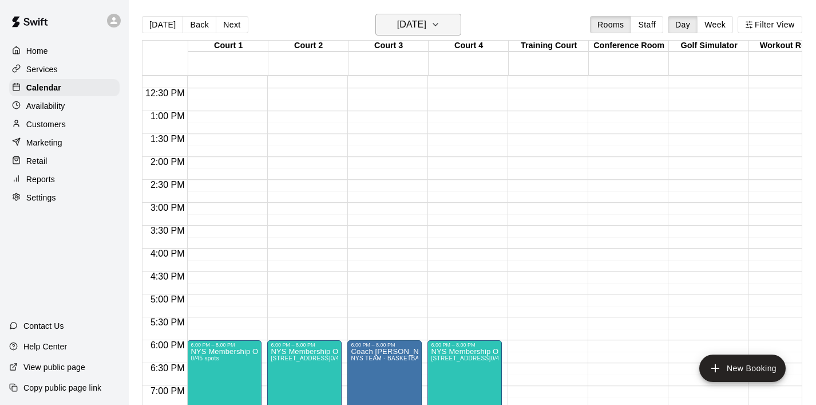
click at [440, 22] on icon "button" at bounding box center [435, 25] width 9 height 14
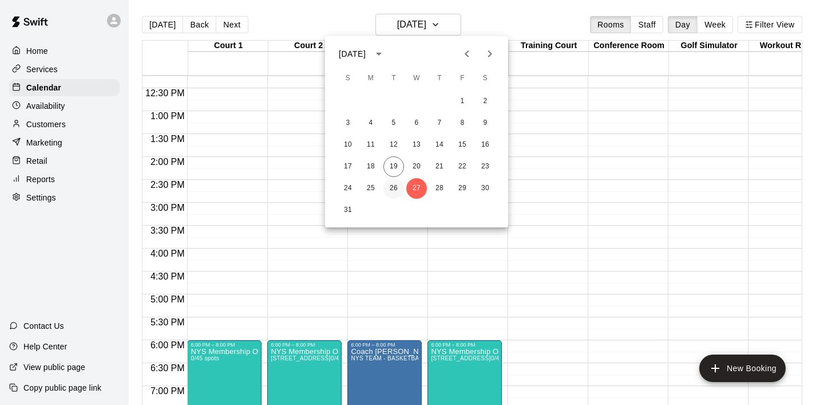
click at [401, 185] on button "26" at bounding box center [393, 188] width 21 height 21
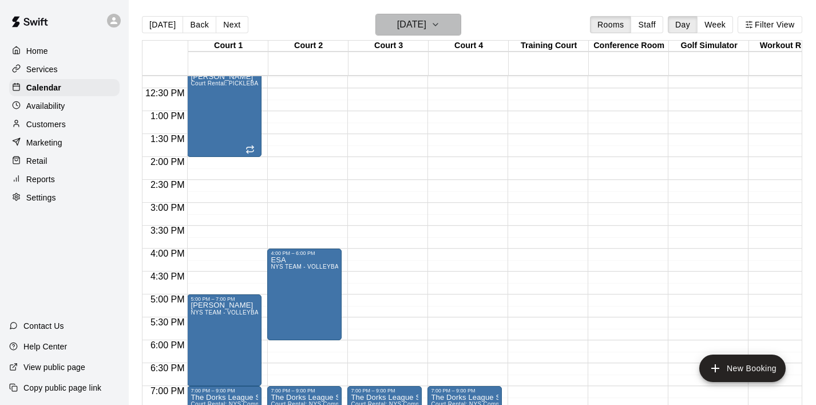
click at [440, 29] on icon "button" at bounding box center [435, 25] width 9 height 14
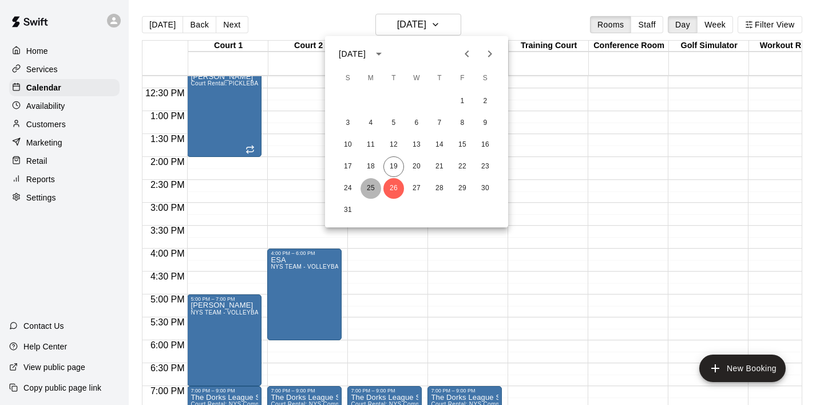
click at [368, 191] on button "25" at bounding box center [370, 188] width 21 height 21
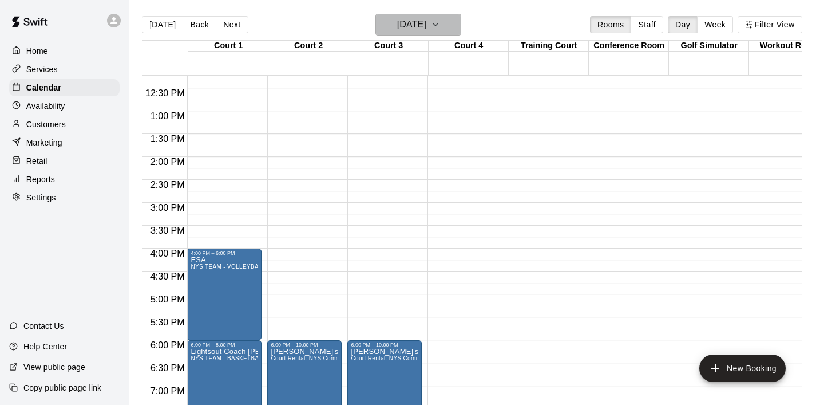
click at [440, 25] on icon "button" at bounding box center [435, 25] width 9 height 14
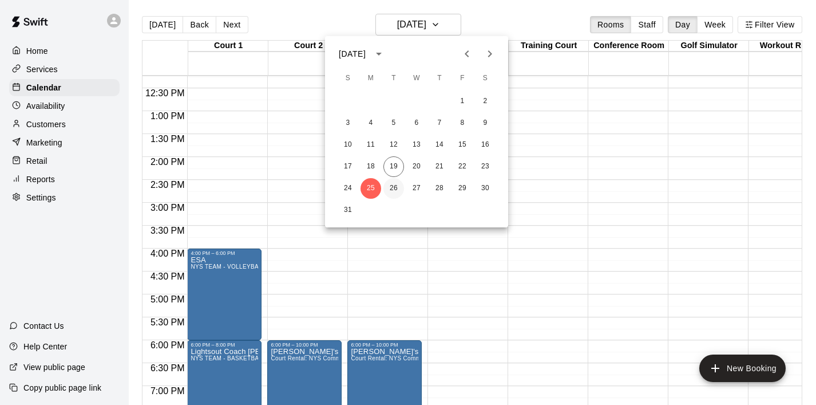
click at [394, 186] on button "26" at bounding box center [393, 188] width 21 height 21
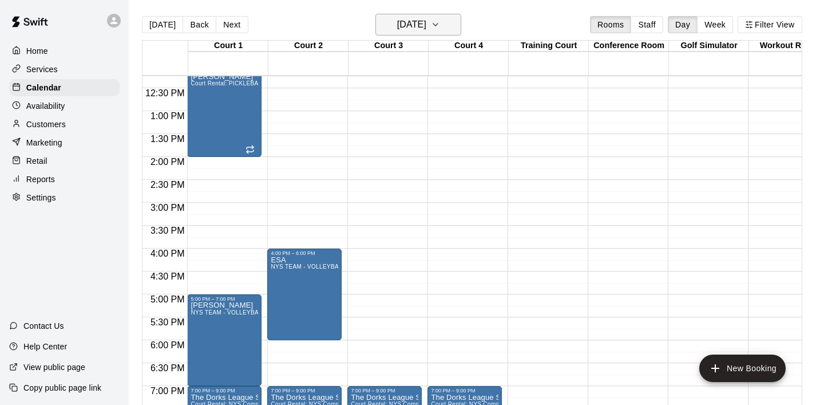
click at [443, 22] on button "[DATE]" at bounding box center [418, 25] width 86 height 22
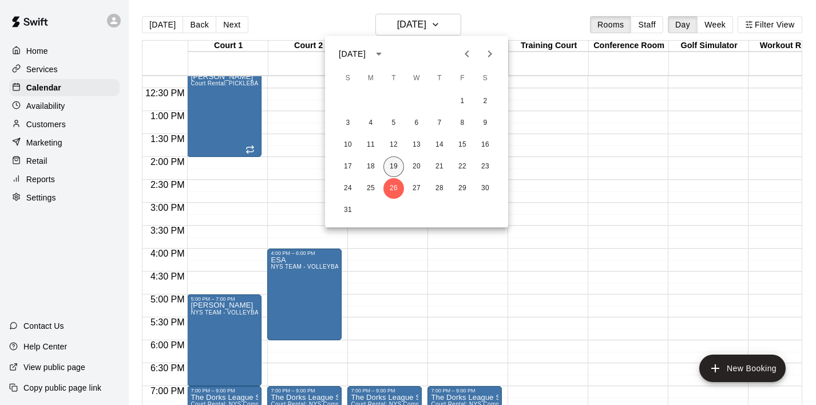
click at [399, 168] on button "19" at bounding box center [393, 166] width 21 height 21
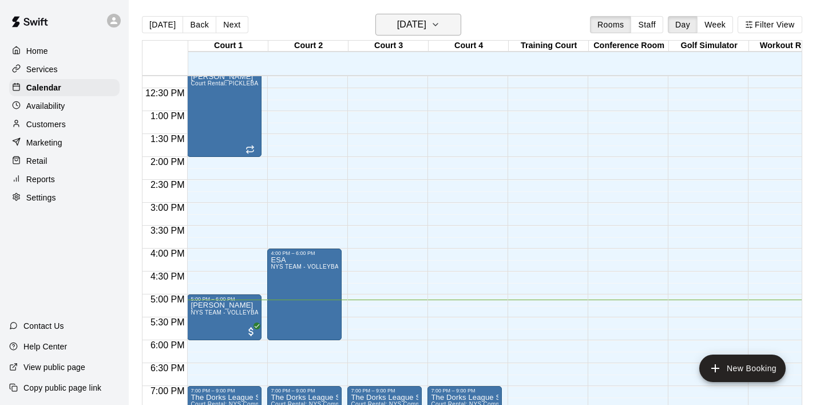
click at [440, 24] on icon "button" at bounding box center [435, 25] width 9 height 14
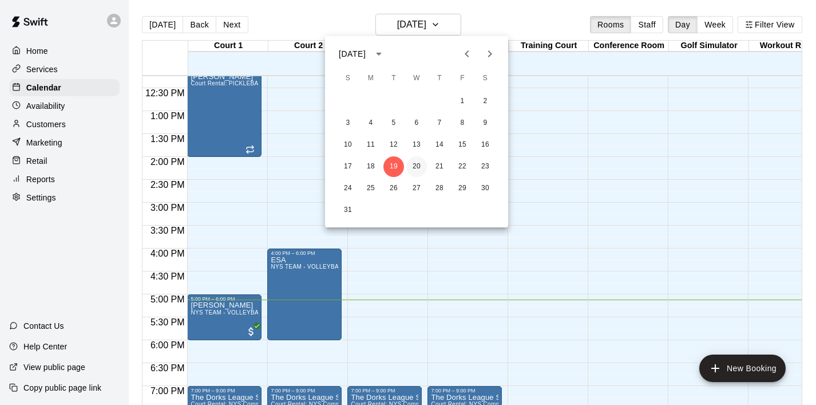
click at [418, 165] on button "20" at bounding box center [416, 166] width 21 height 21
